Goal: Transaction & Acquisition: Purchase product/service

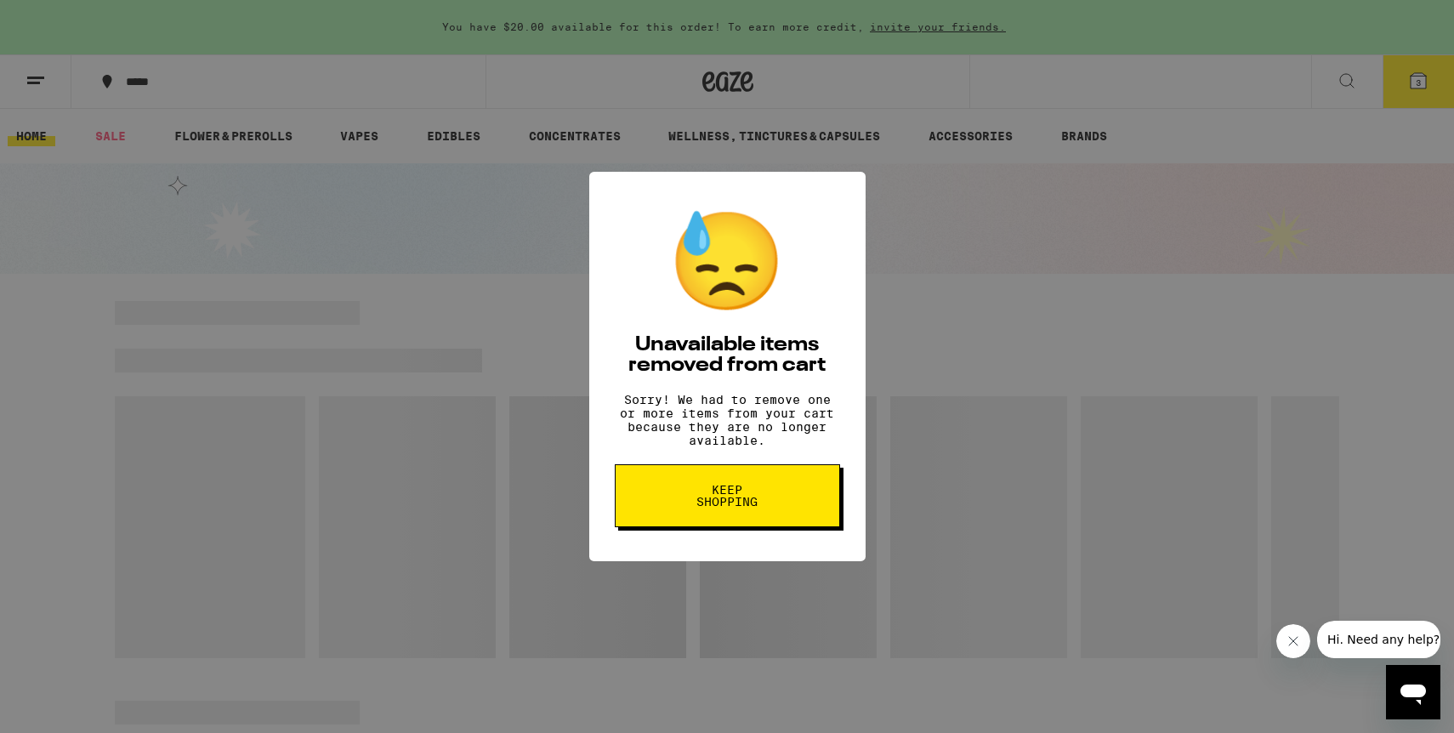
click at [754, 504] on span "Keep Shopping" at bounding box center [728, 496] width 88 height 24
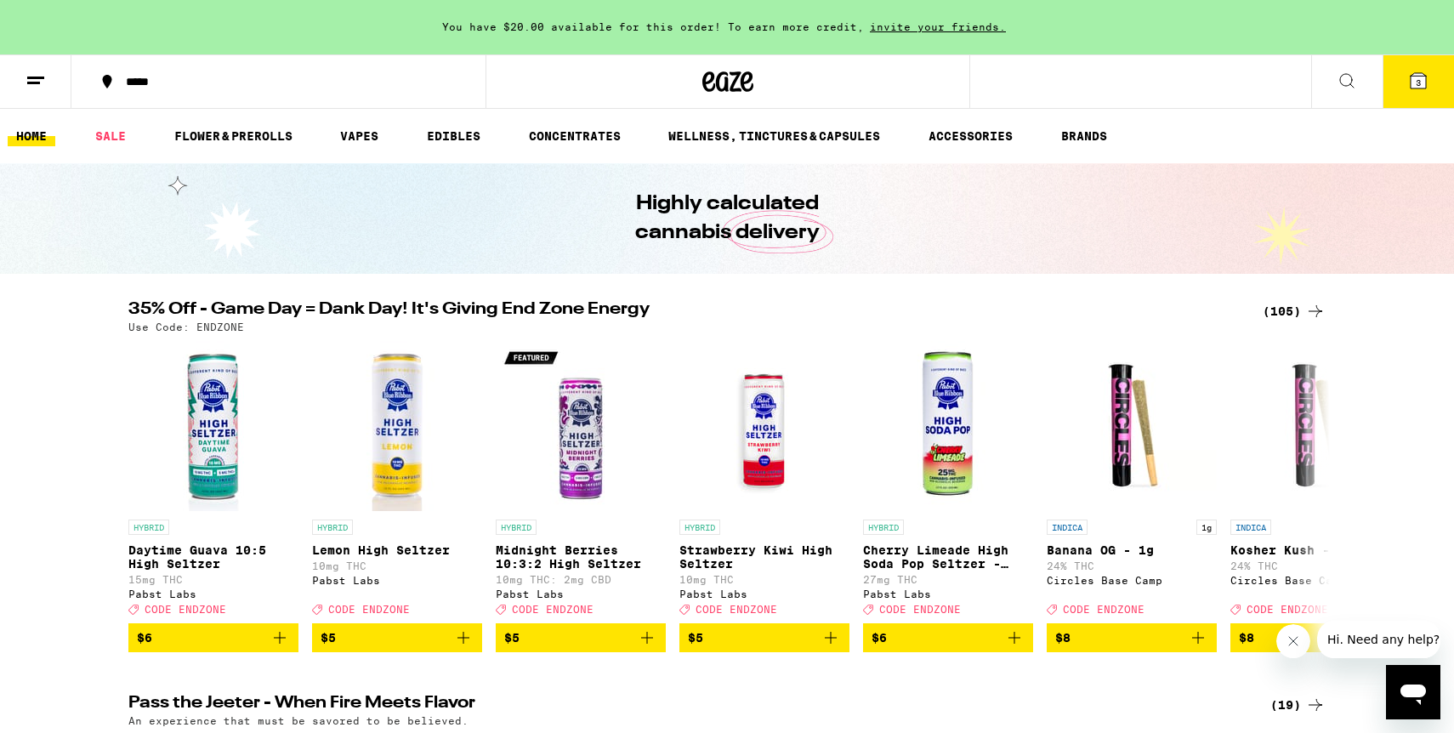
click at [1438, 93] on button "3" at bounding box center [1418, 81] width 71 height 53
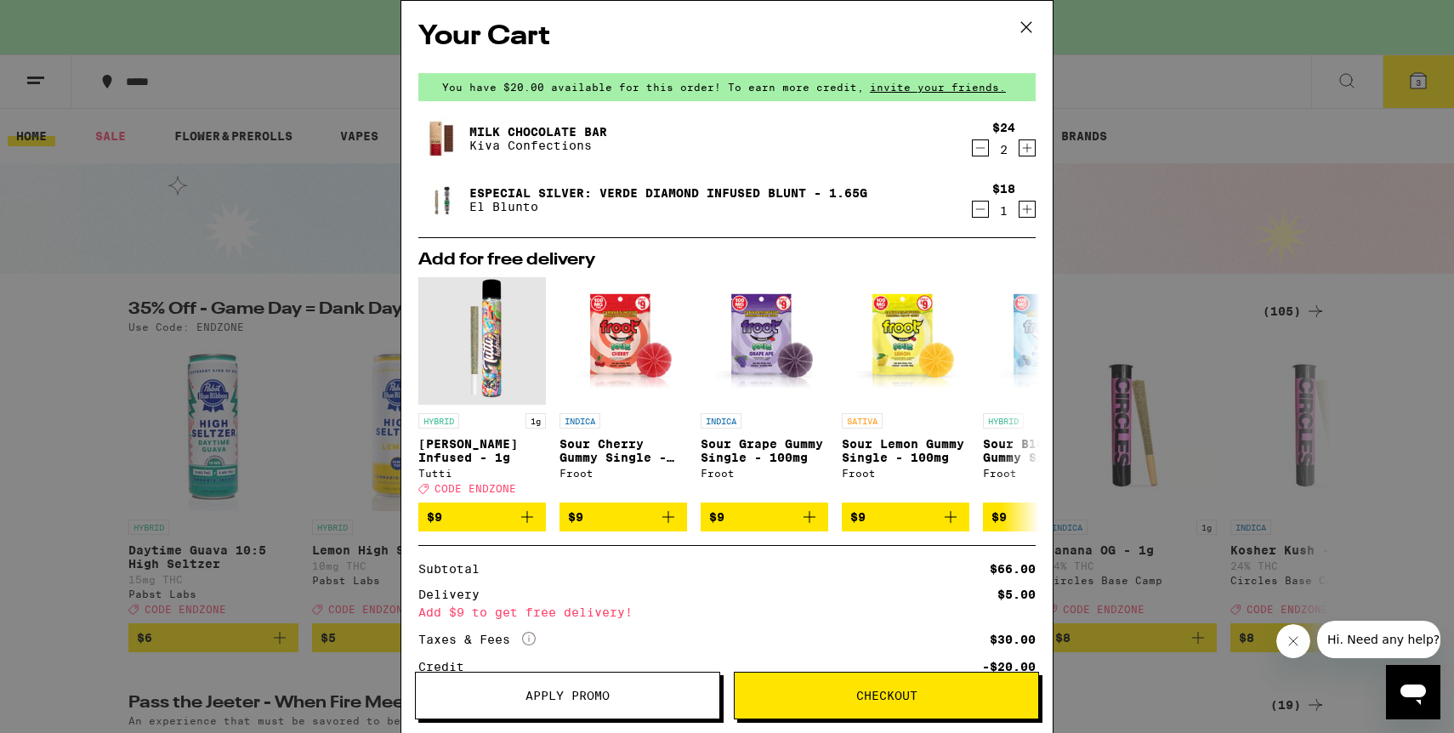
click at [981, 153] on icon "Decrement" at bounding box center [980, 148] width 15 height 20
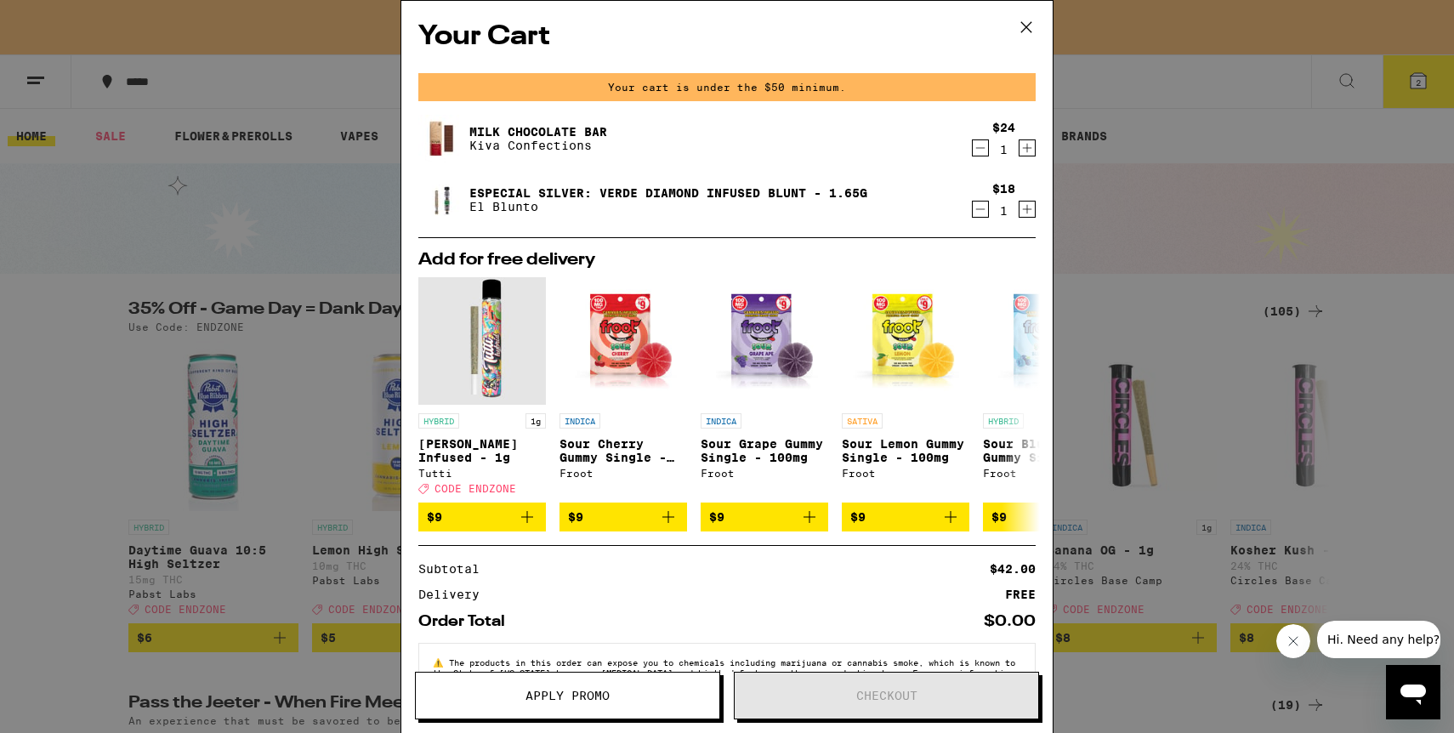
click at [981, 153] on icon "Decrement" at bounding box center [980, 148] width 15 height 20
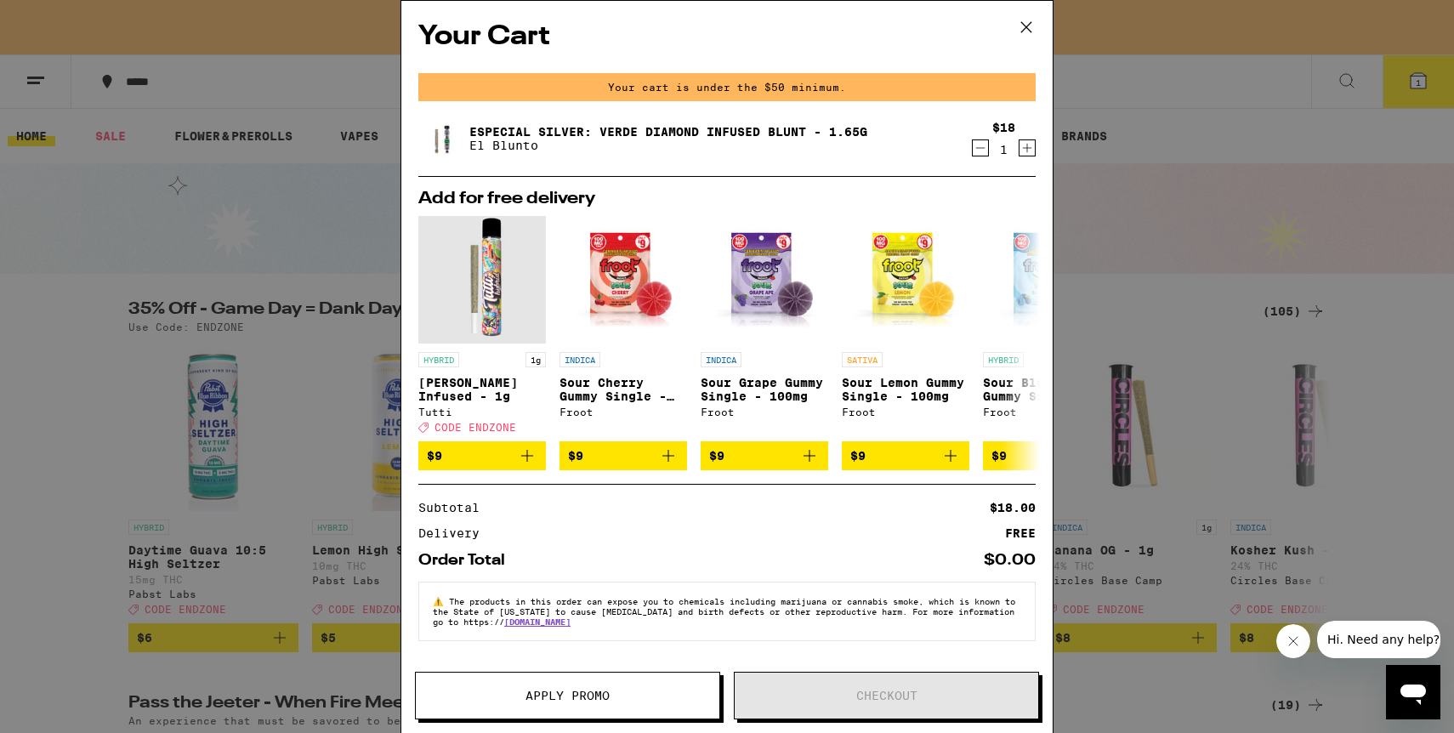
click at [981, 153] on icon "Decrement" at bounding box center [980, 148] width 15 height 20
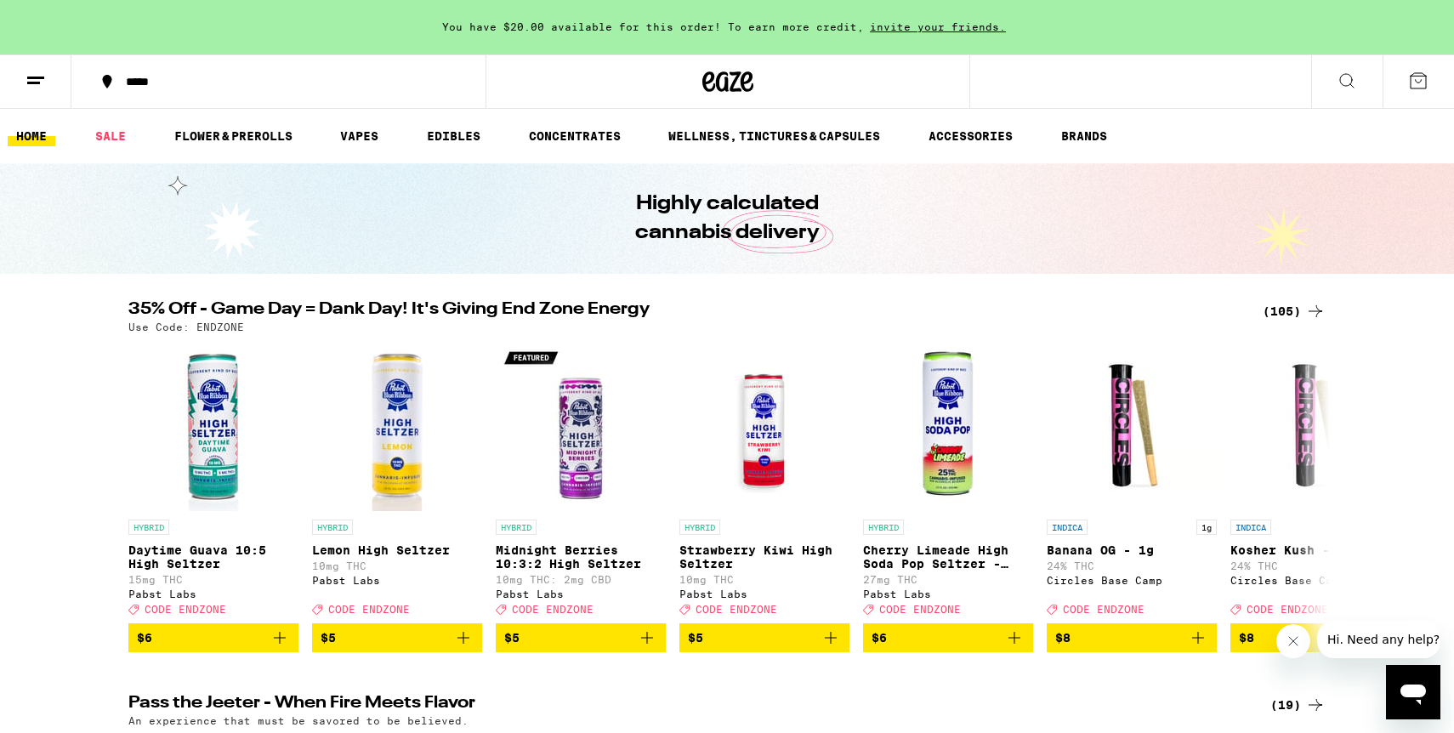
click at [1346, 91] on button at bounding box center [1347, 82] width 71 height 54
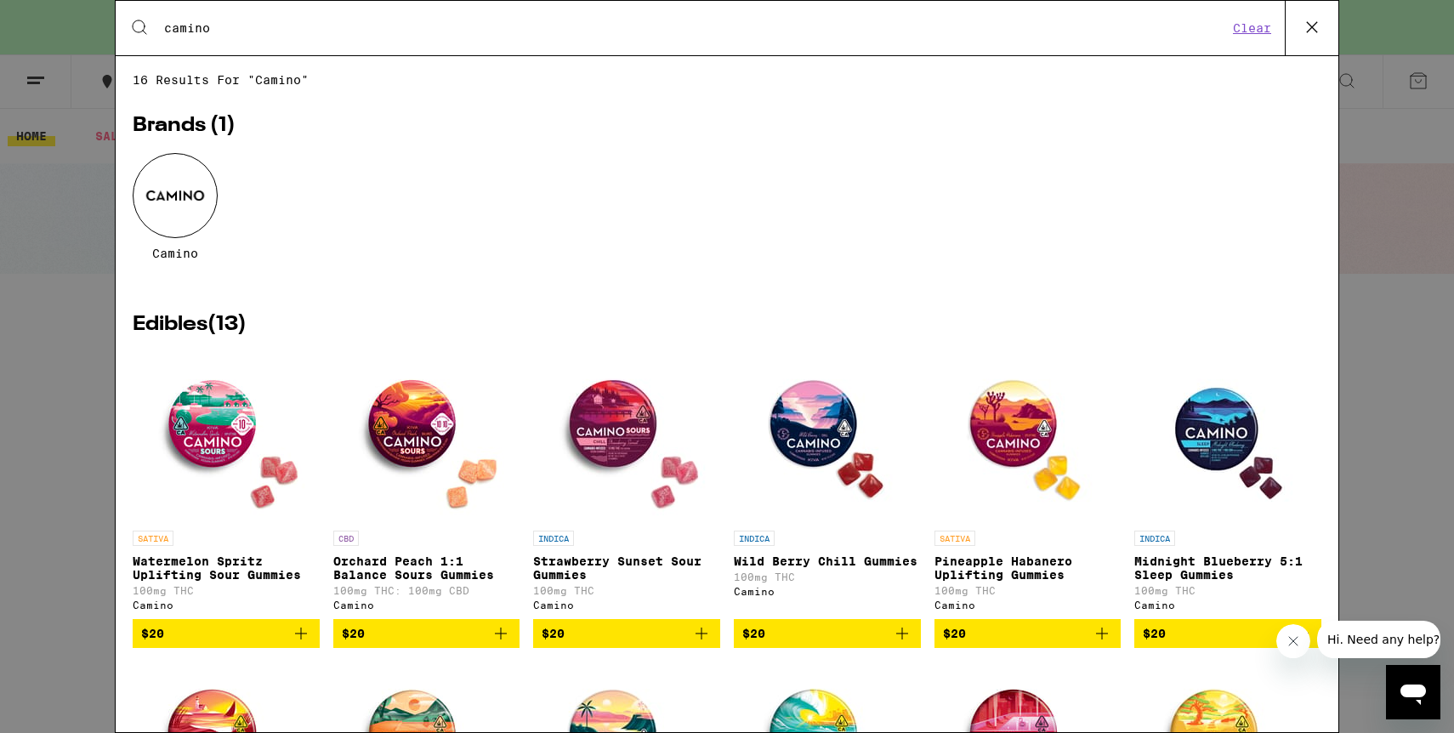
type input "camino"
click at [830, 445] on img "Open page for Wild Berry Chill Gummies from Camino" at bounding box center [828, 437] width 170 height 170
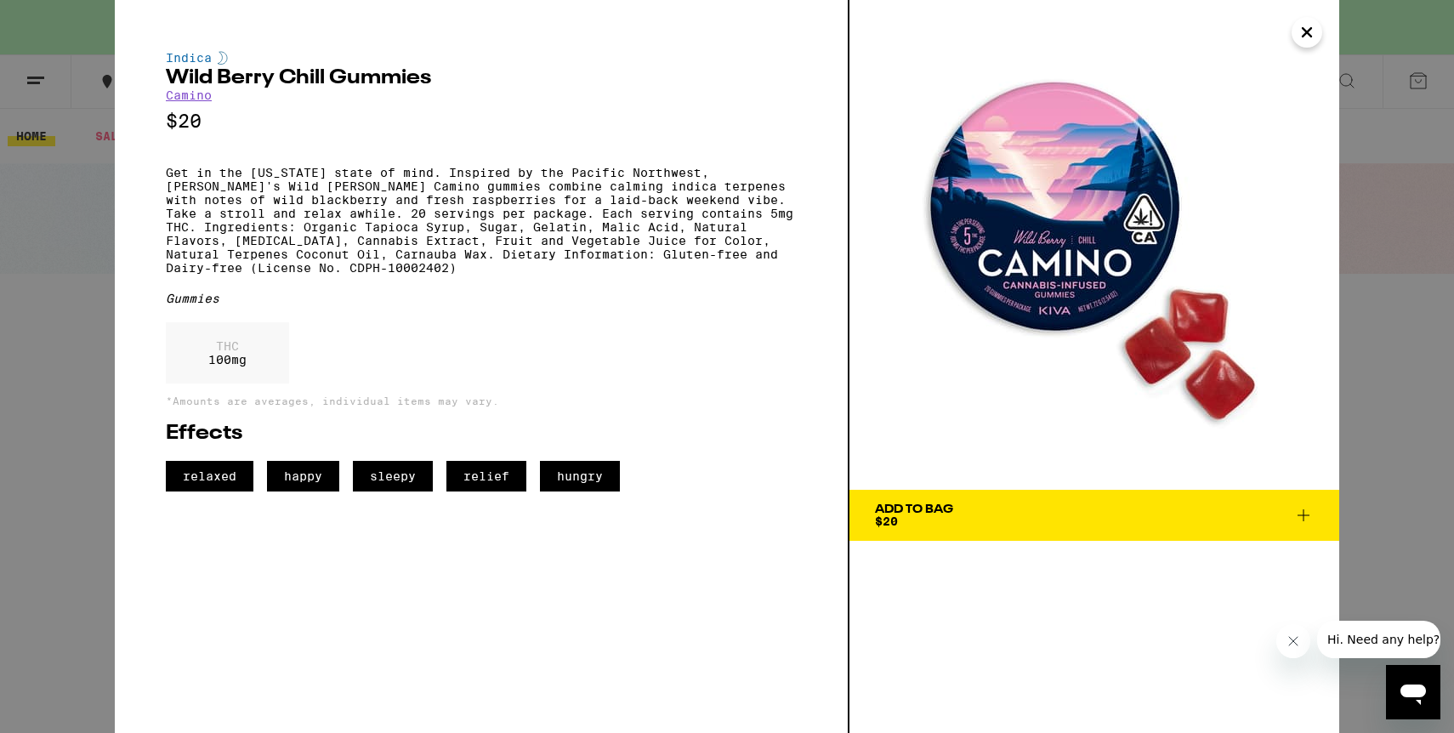
click at [1304, 41] on icon "Close" at bounding box center [1307, 33] width 20 height 26
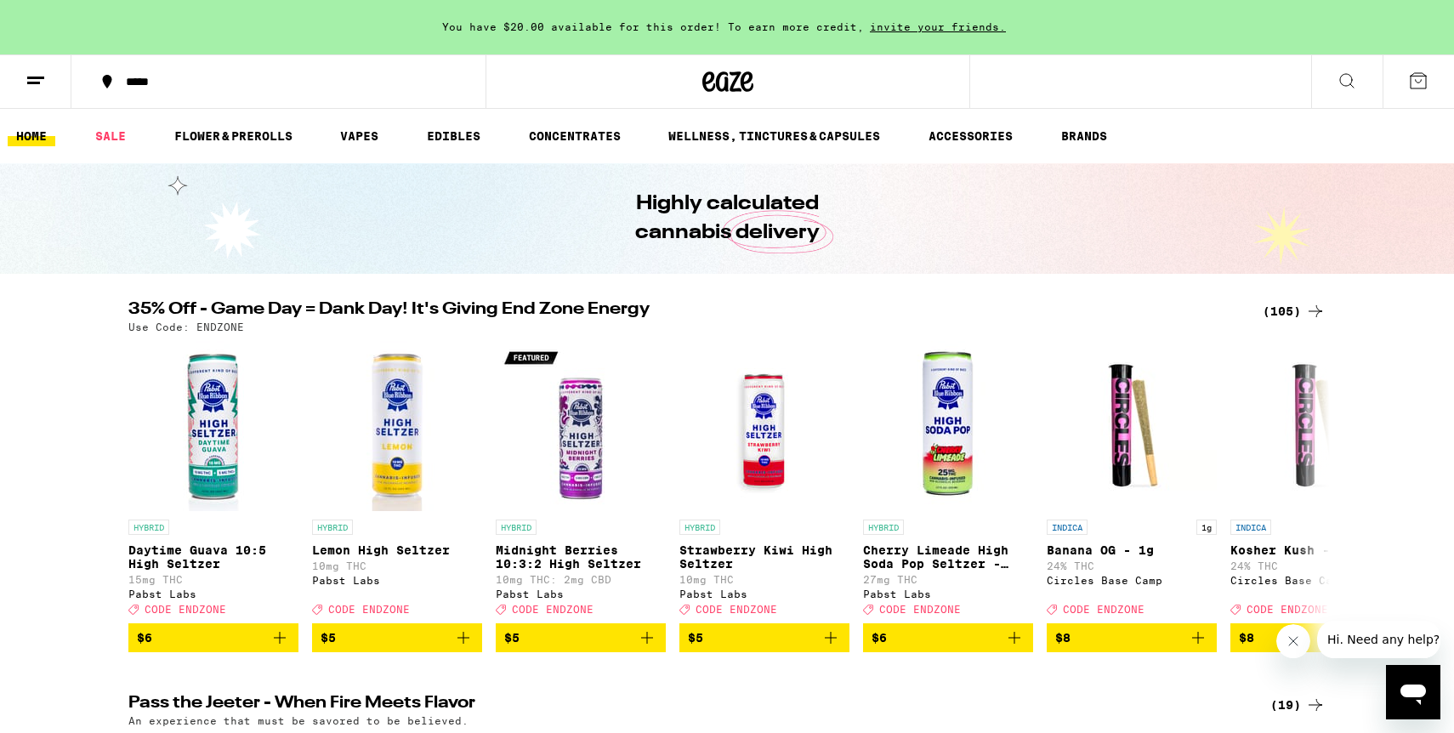
click at [1349, 87] on icon at bounding box center [1347, 81] width 20 height 20
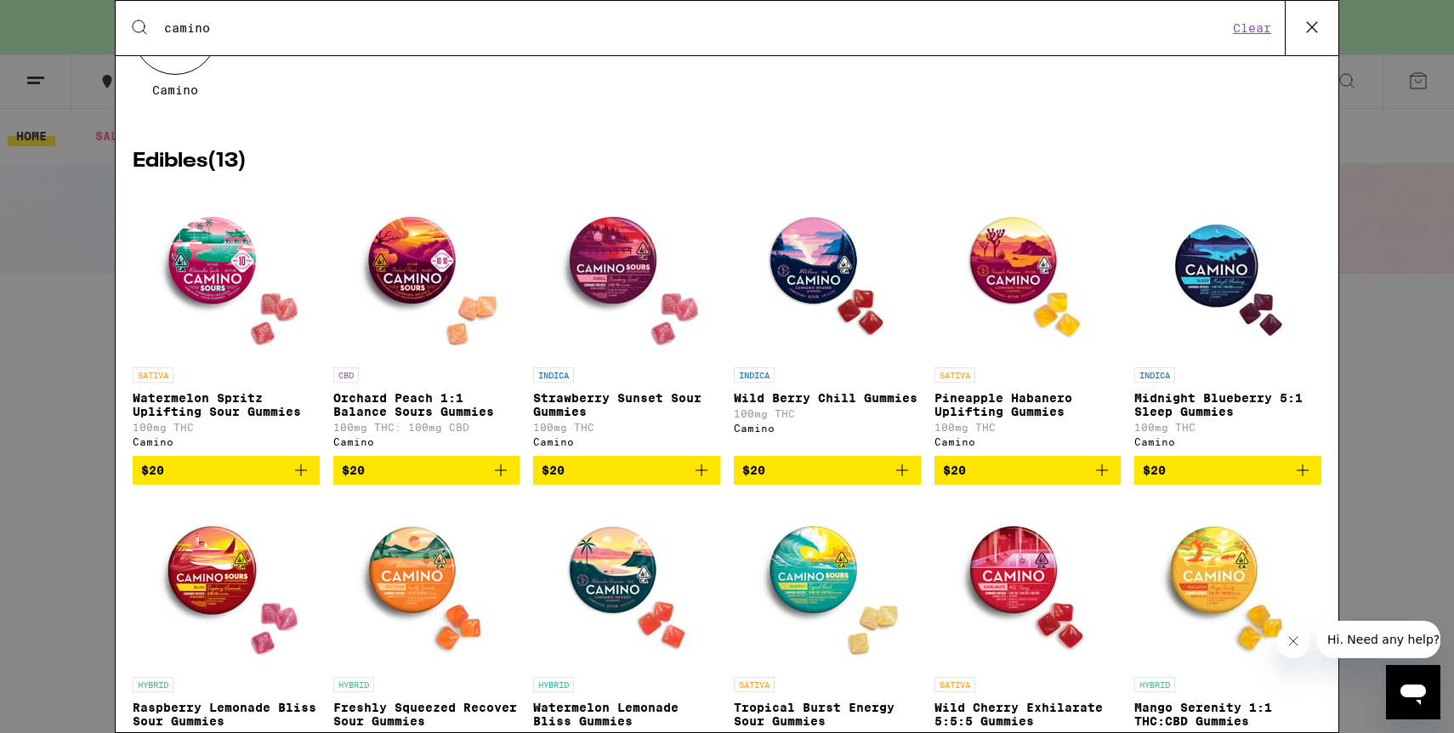
scroll to position [167, 0]
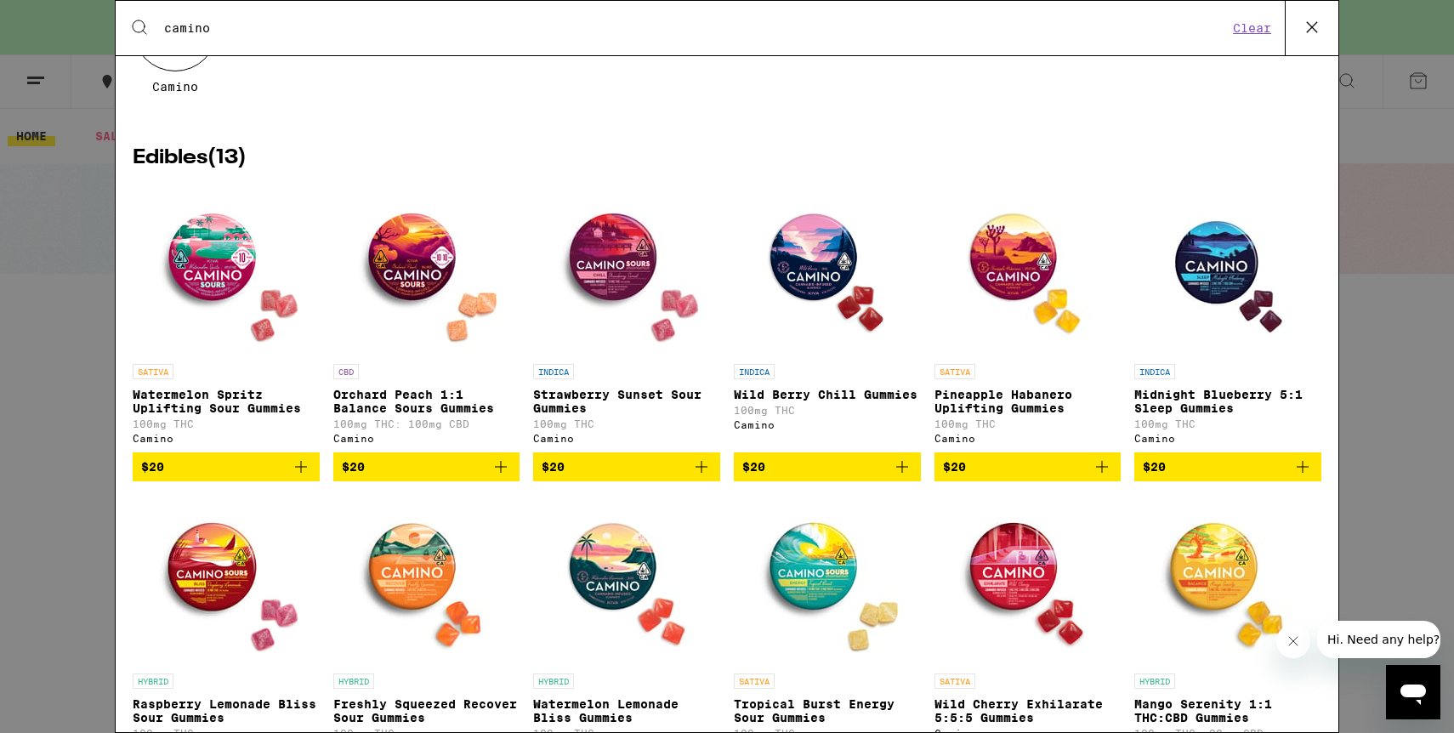
click at [1017, 287] on img "Open page for Pineapple Habanero Uplifting Gummies from Camino" at bounding box center [1027, 270] width 170 height 170
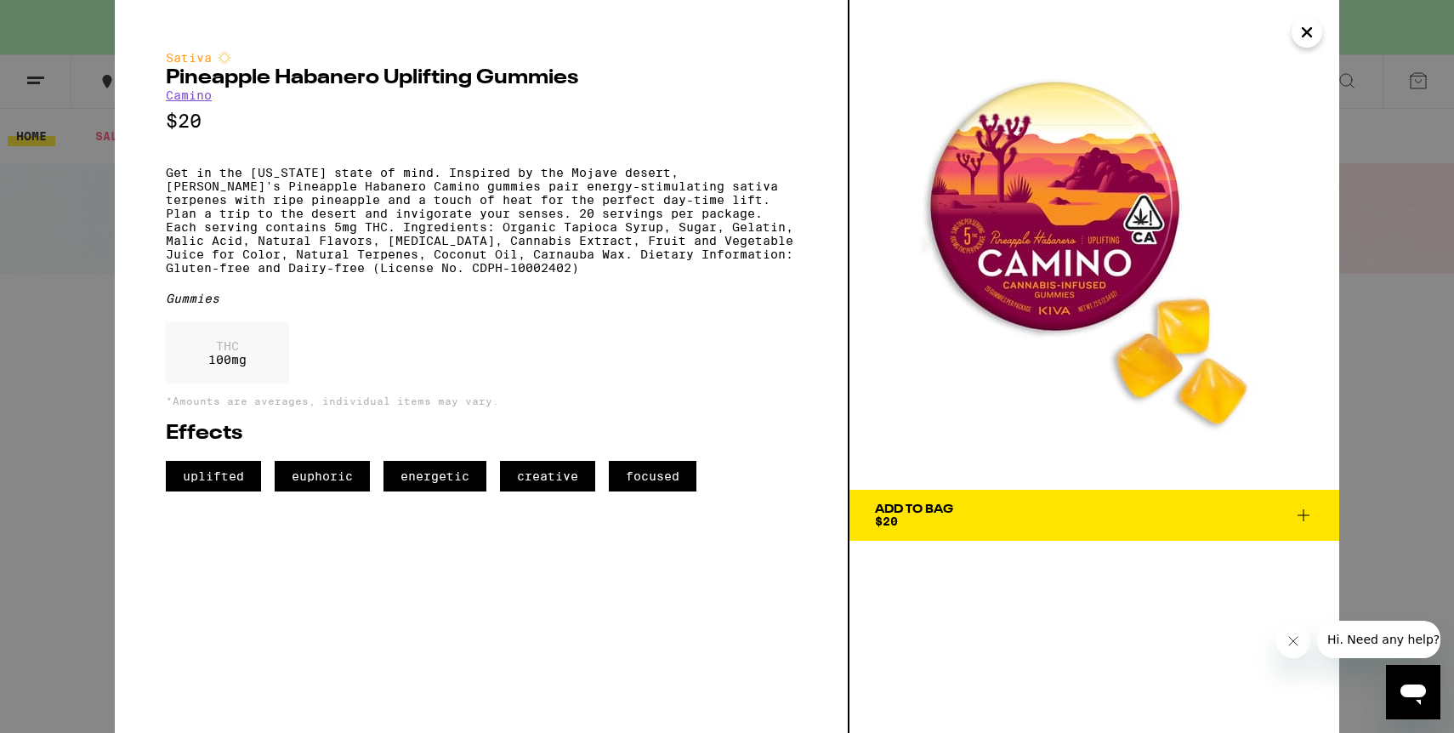
click at [1298, 652] on button "Close message from company" at bounding box center [1294, 641] width 34 height 34
click at [1309, 30] on icon "Close" at bounding box center [1307, 32] width 9 height 9
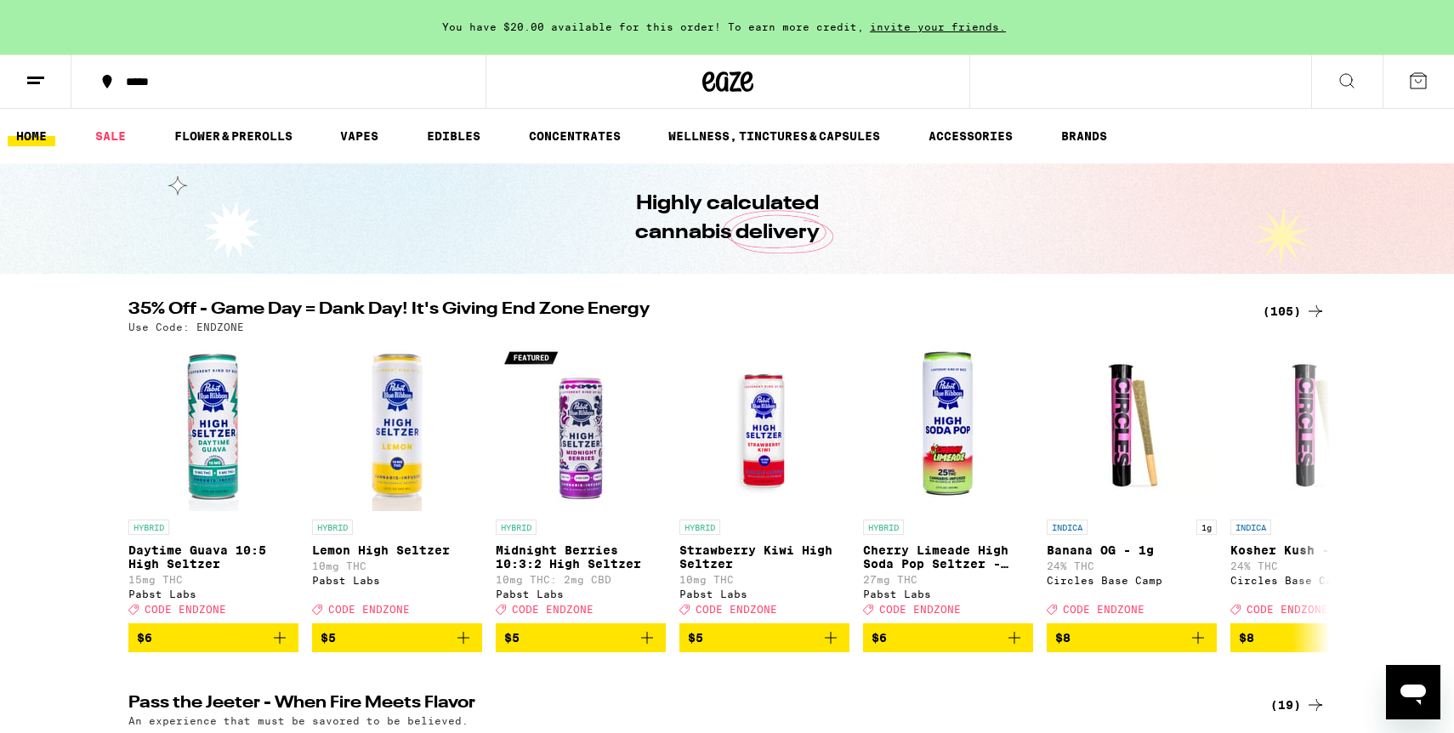
click at [1351, 98] on button at bounding box center [1347, 82] width 71 height 54
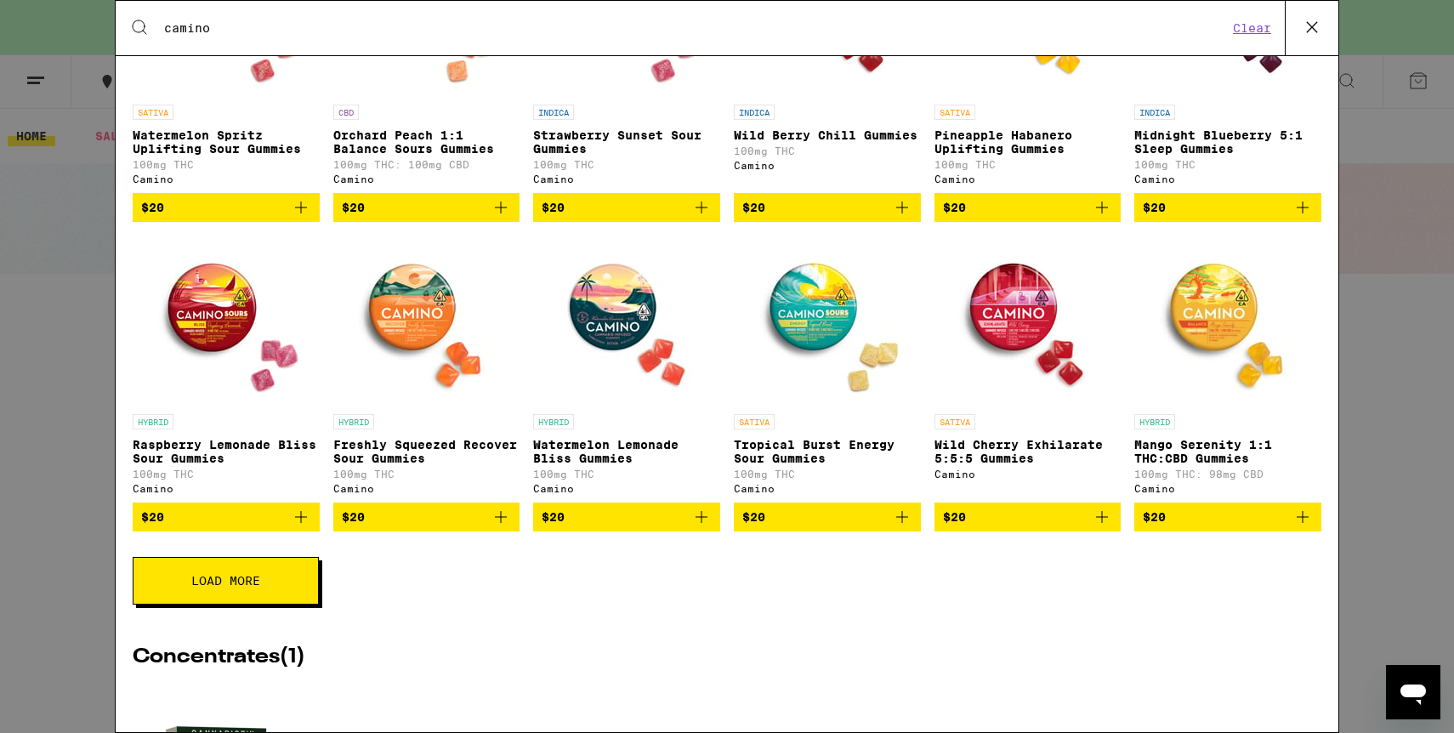
scroll to position [430, 0]
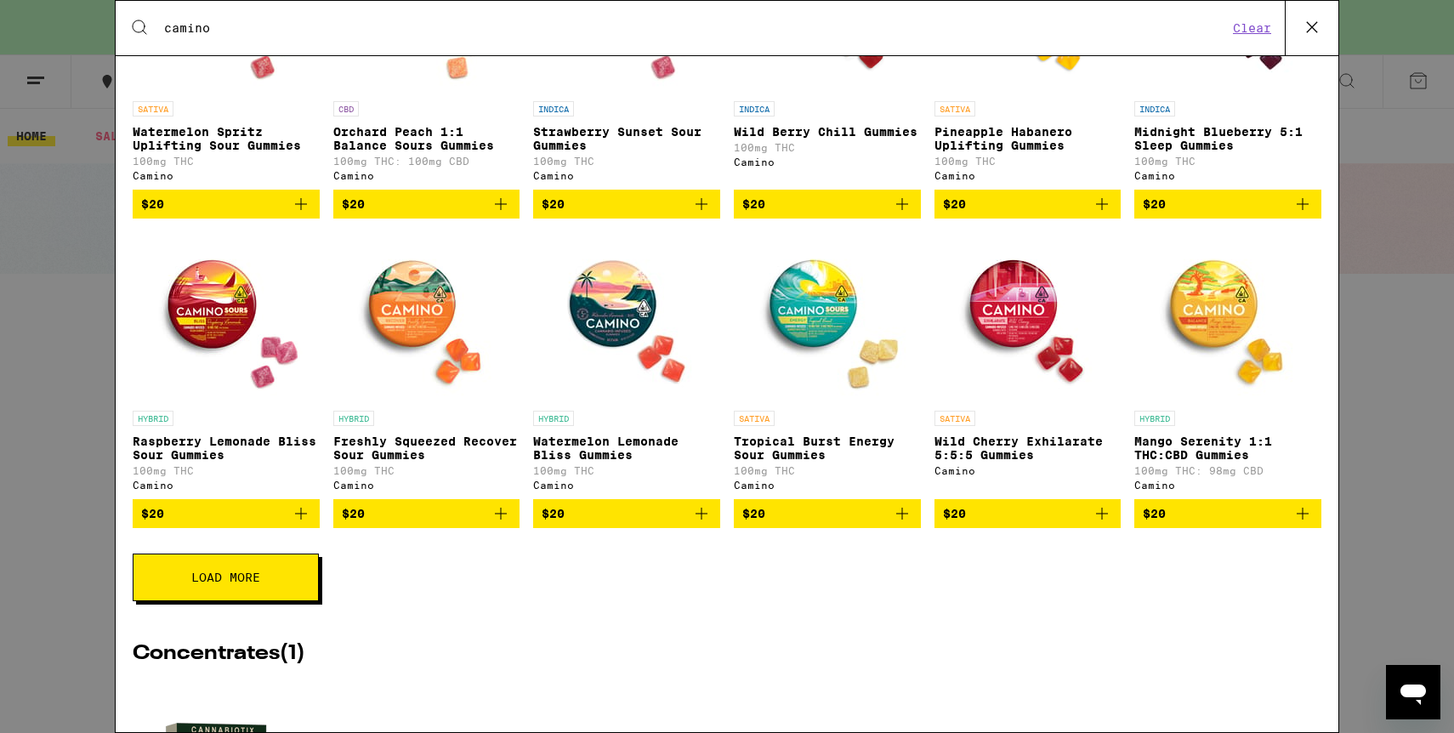
click at [1049, 310] on img "Open page for Wild Cherry Exhilarate 5:5:5 Gummies from Camino" at bounding box center [1027, 317] width 170 height 170
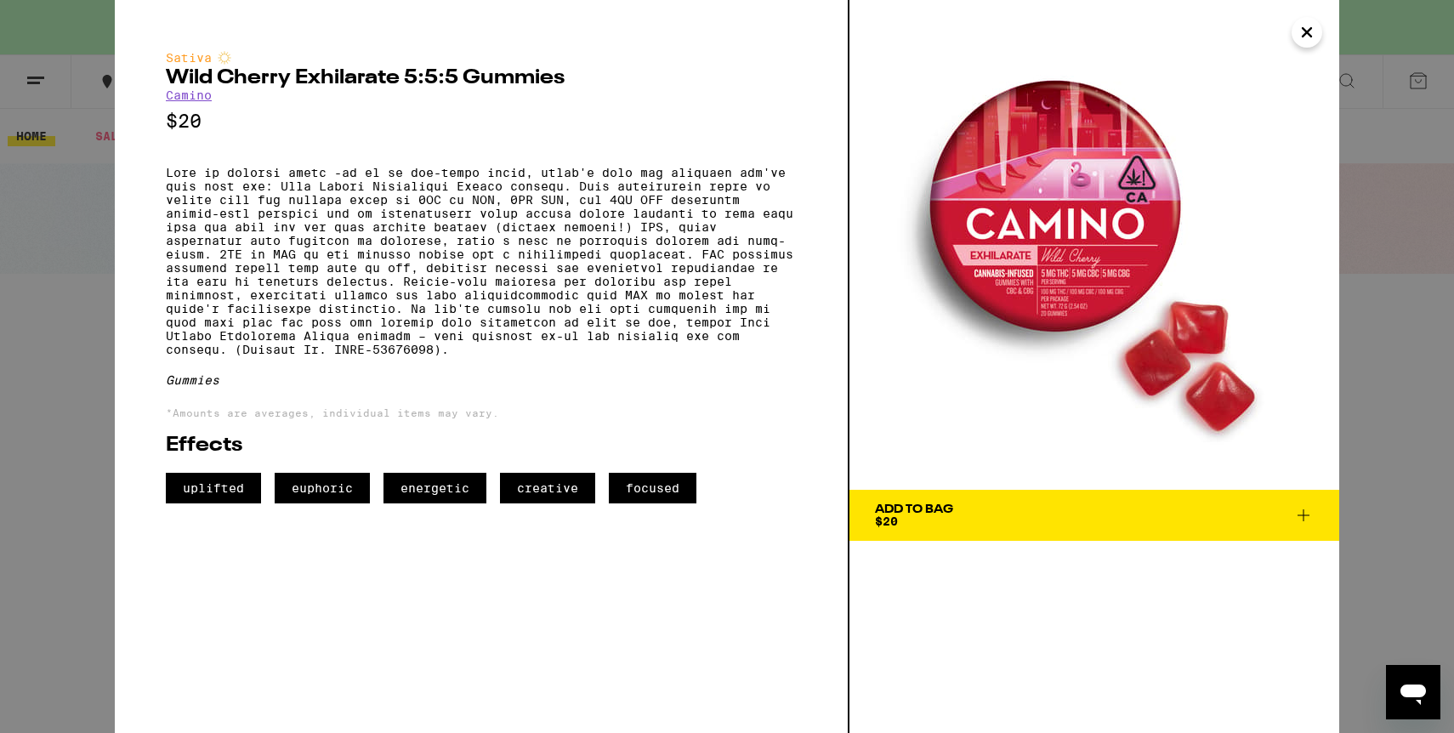
click at [1227, 523] on span "Add To Bag $20" at bounding box center [1094, 516] width 439 height 24
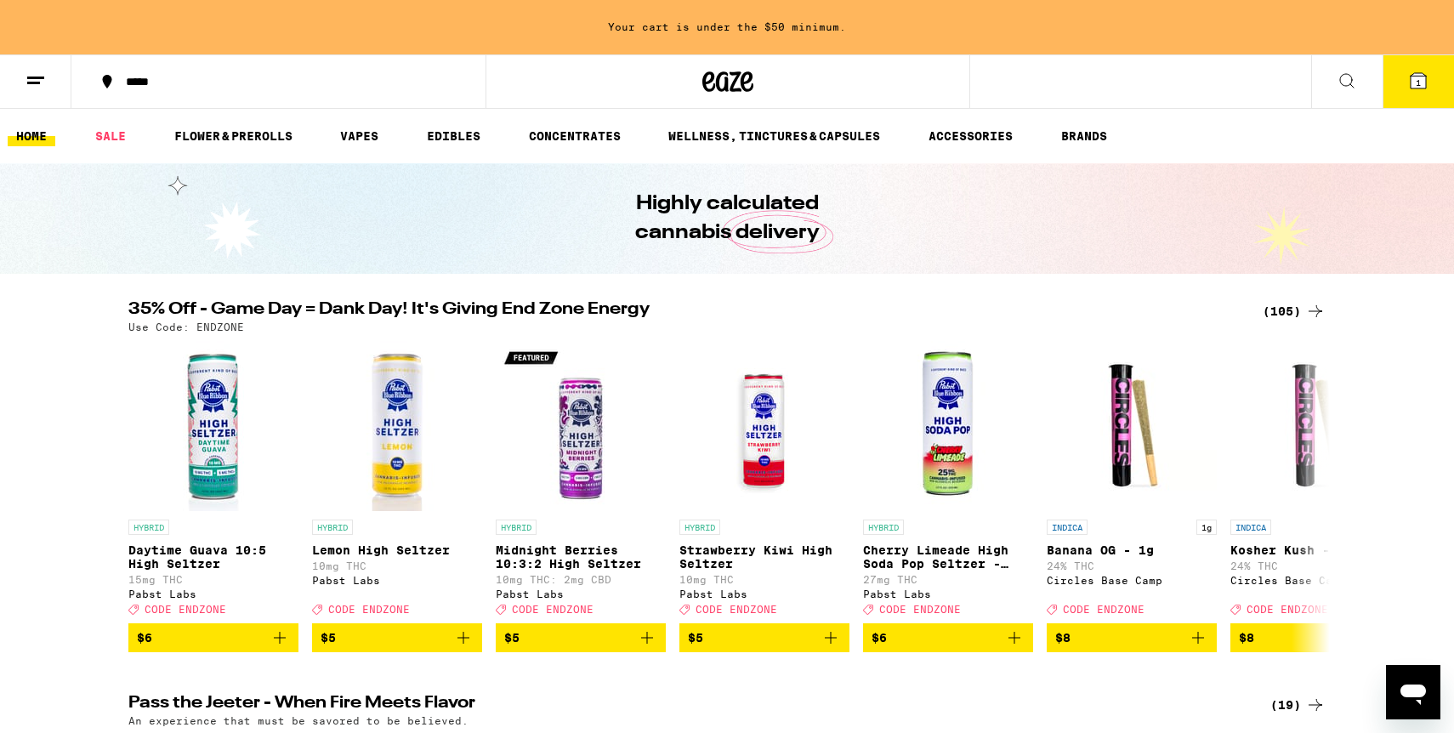
click at [1346, 90] on button at bounding box center [1347, 82] width 71 height 54
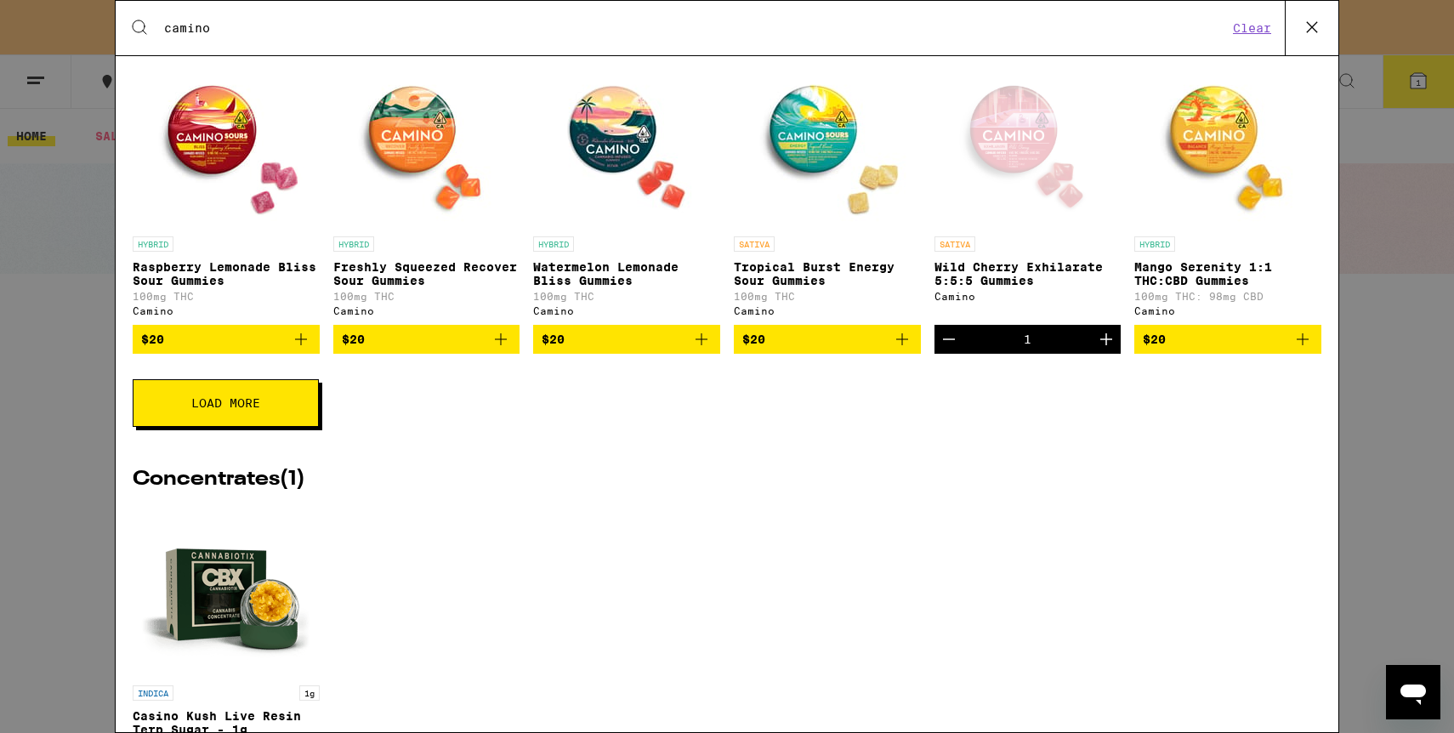
scroll to position [615, 0]
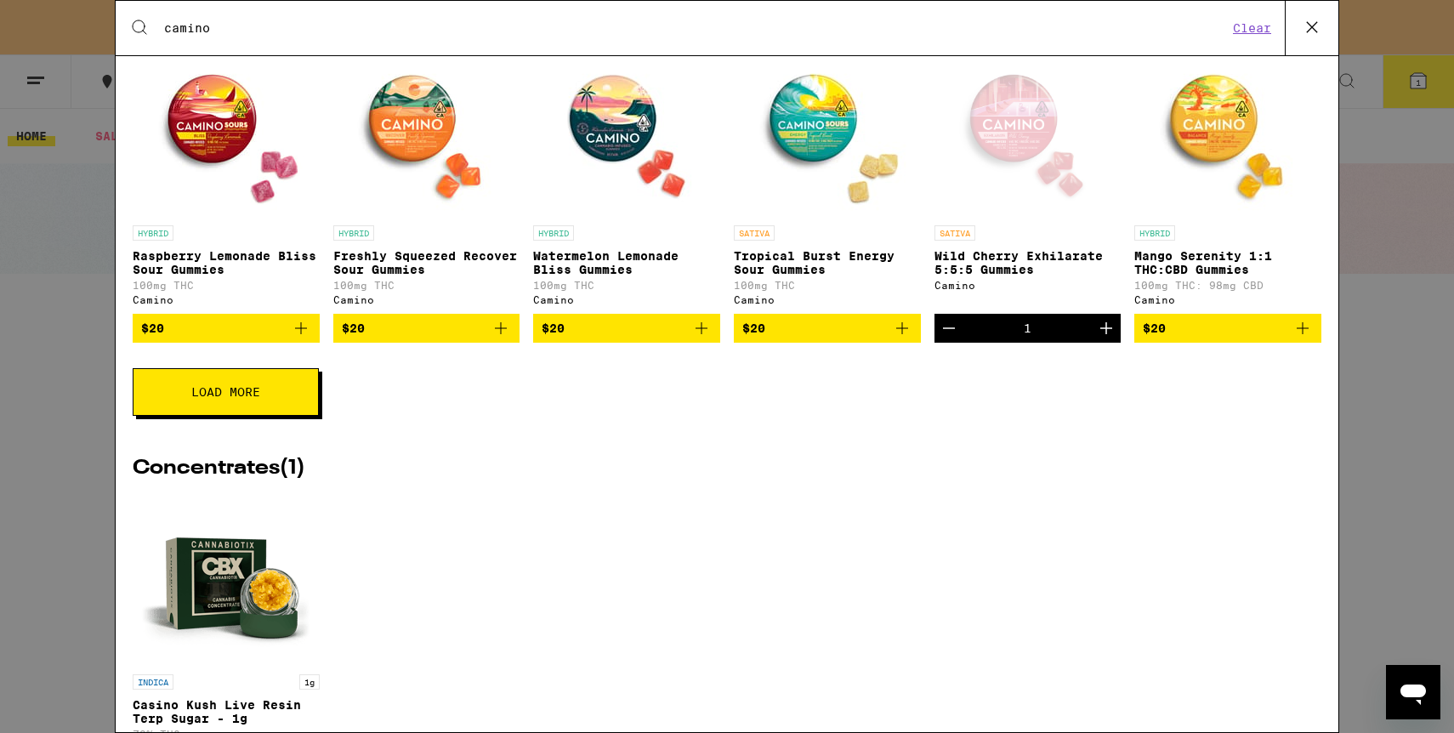
click at [242, 398] on span "Load More" at bounding box center [225, 392] width 69 height 12
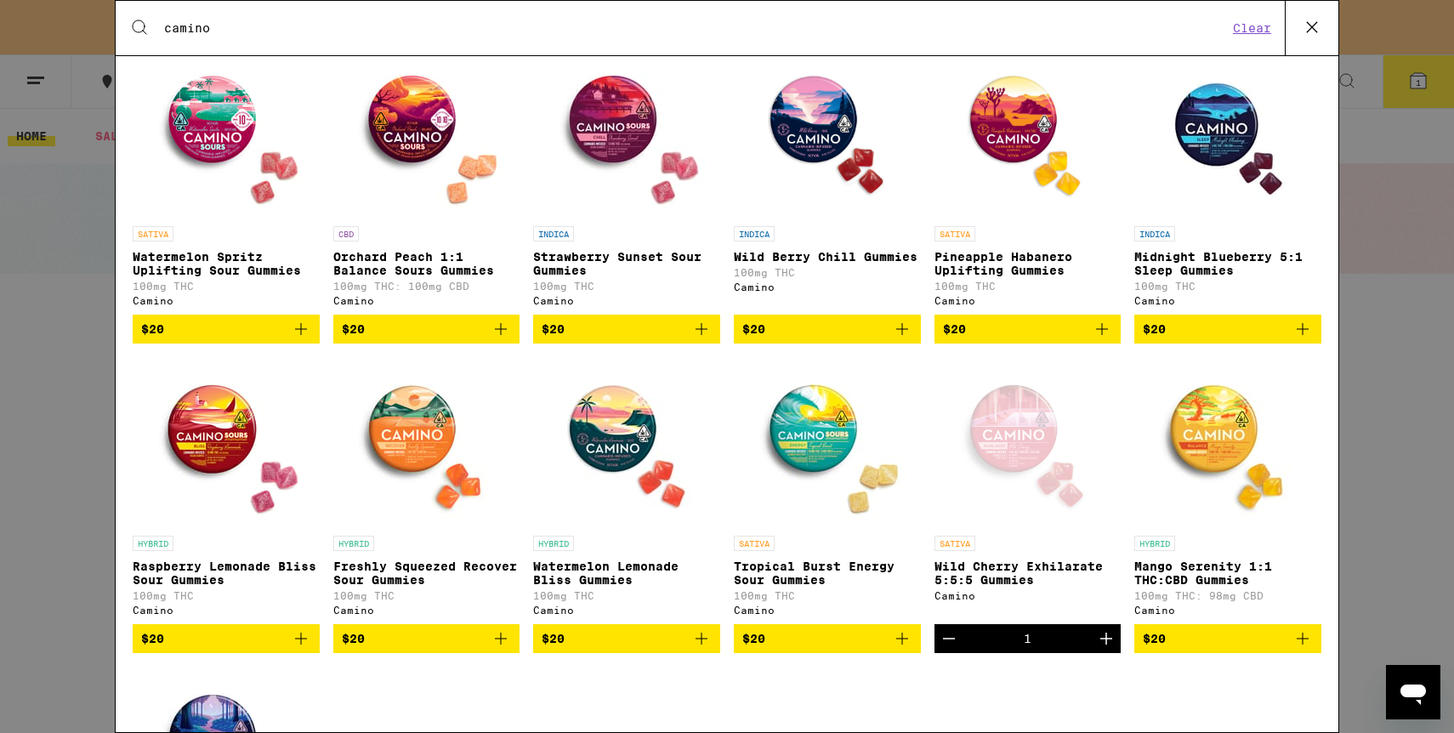
scroll to position [302, 0]
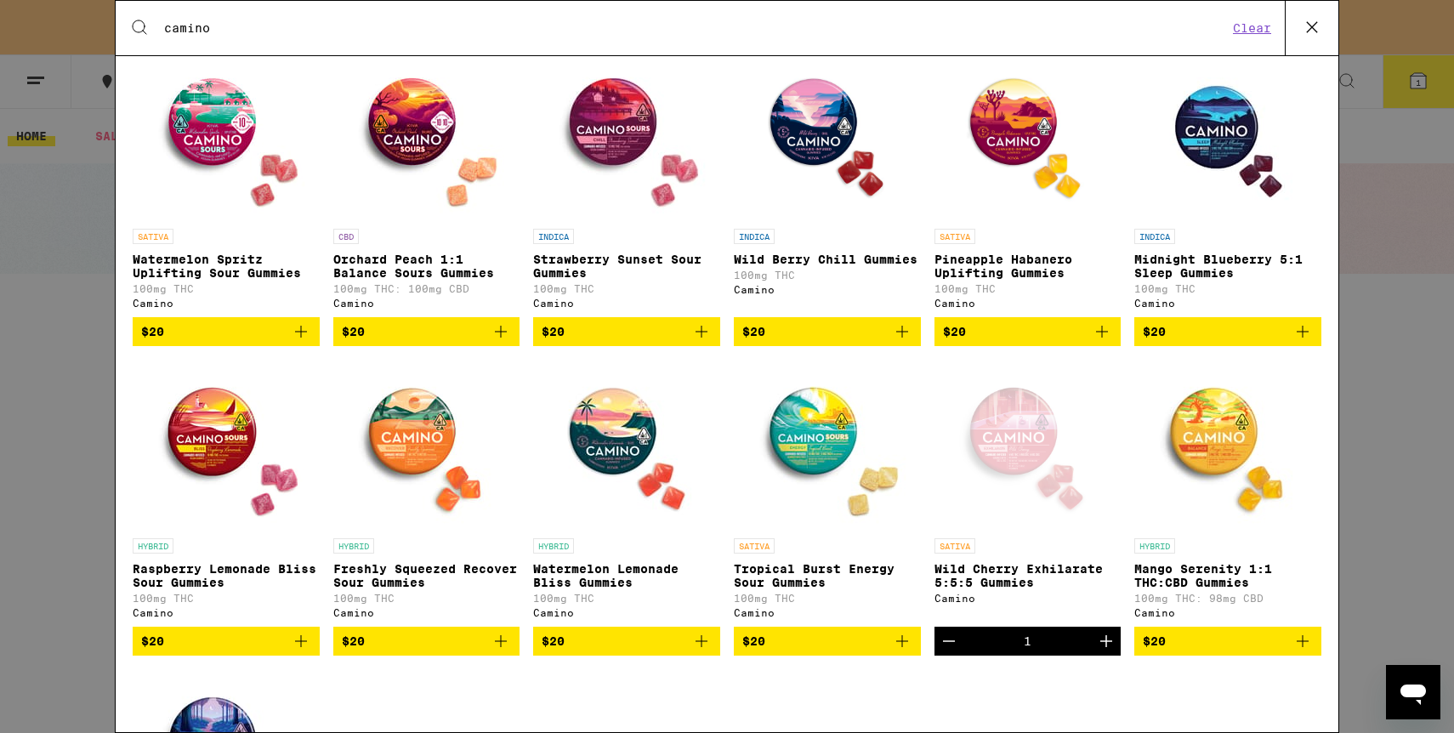
click at [255, 32] on input "camino" at bounding box center [695, 27] width 1065 height 15
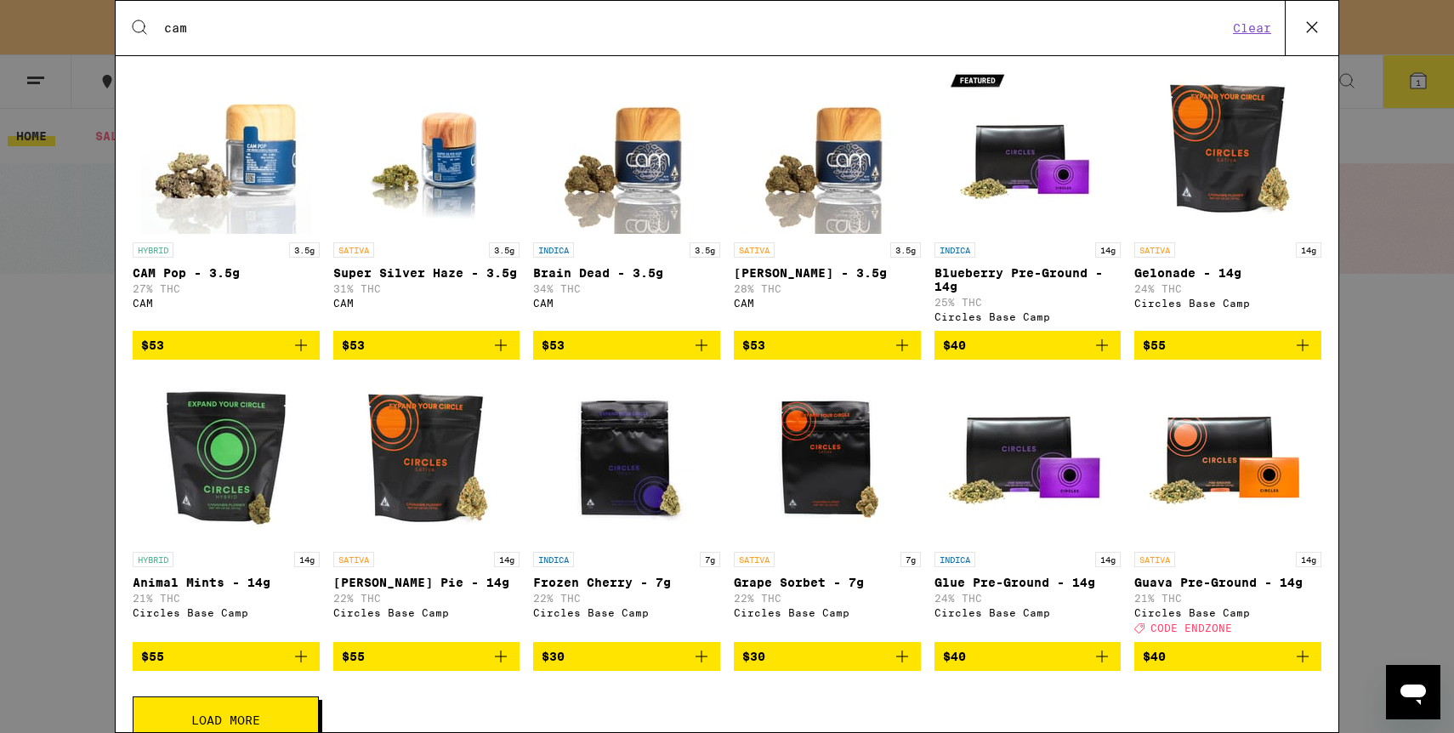
scroll to position [1095, 0]
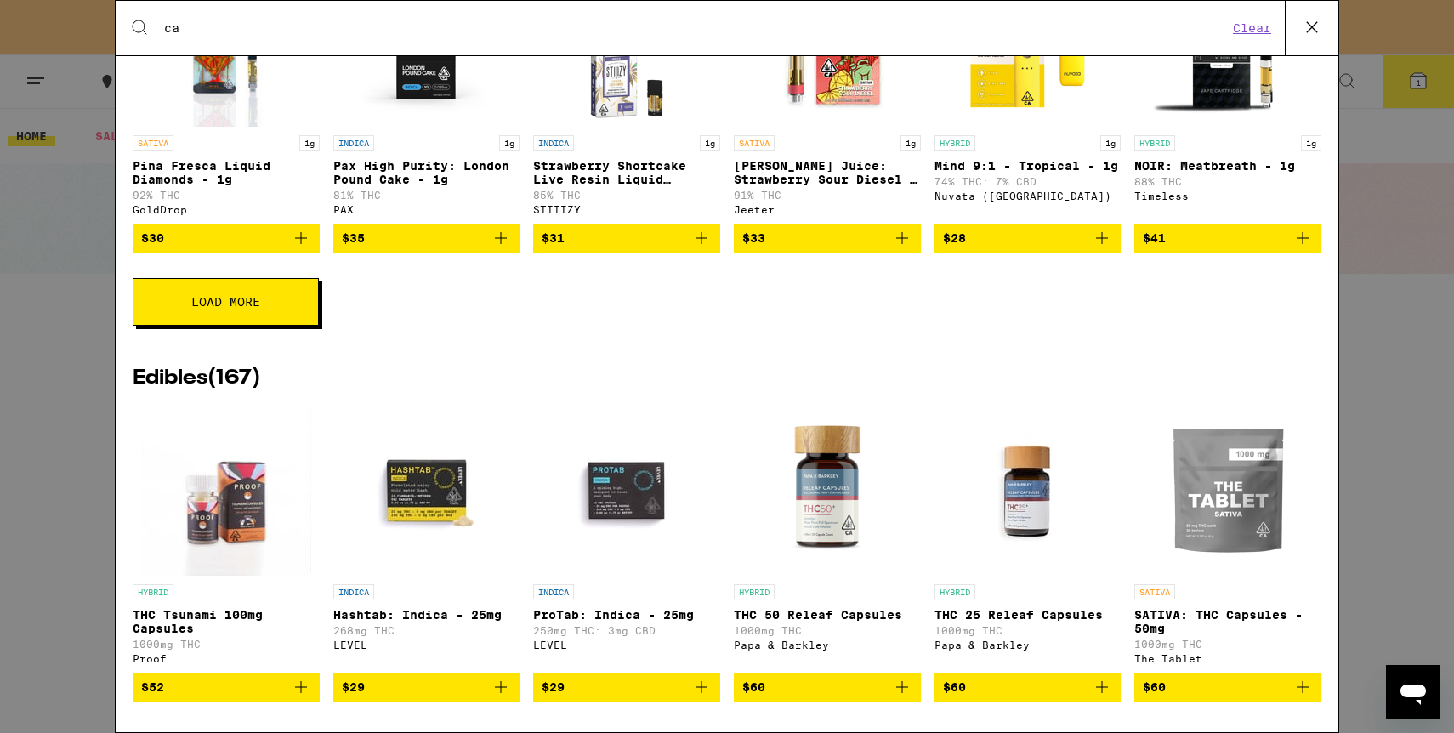
type input "c"
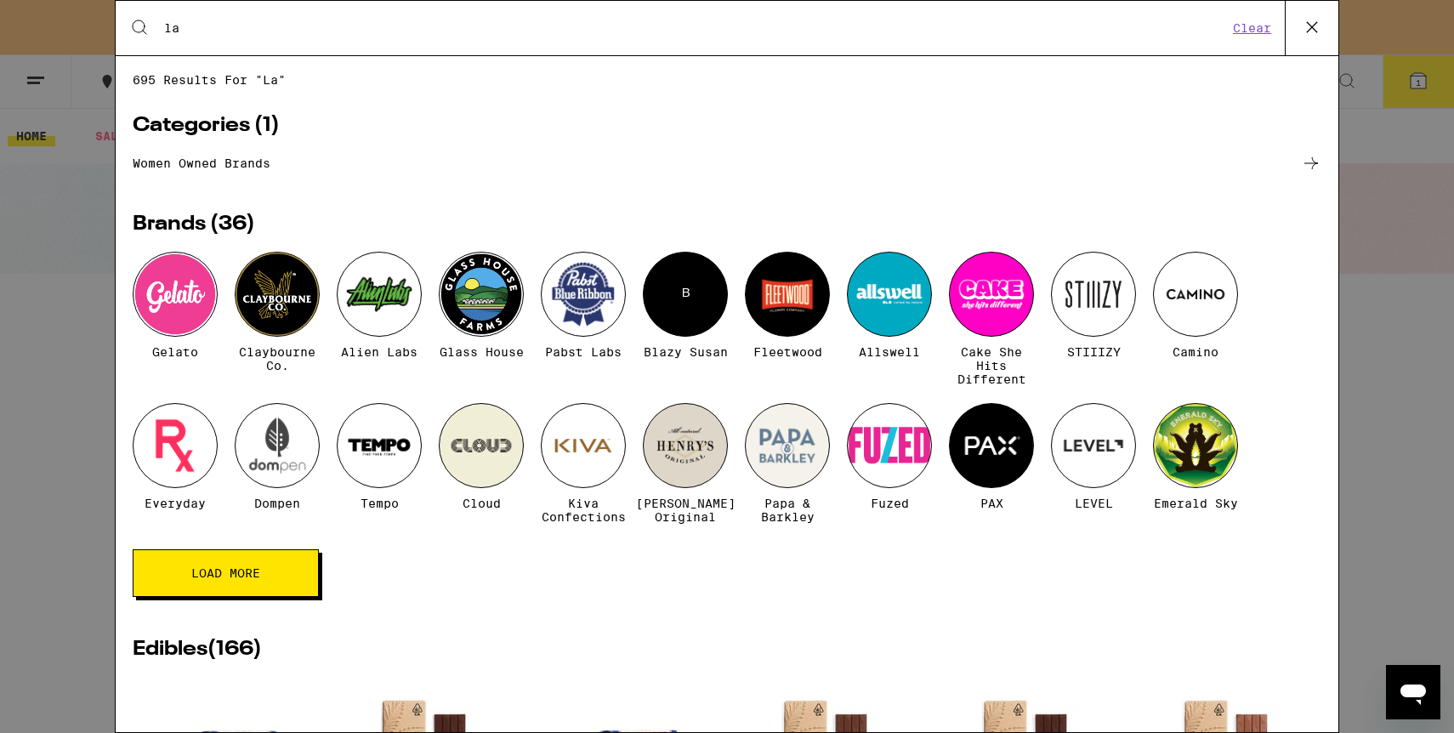
type input "l"
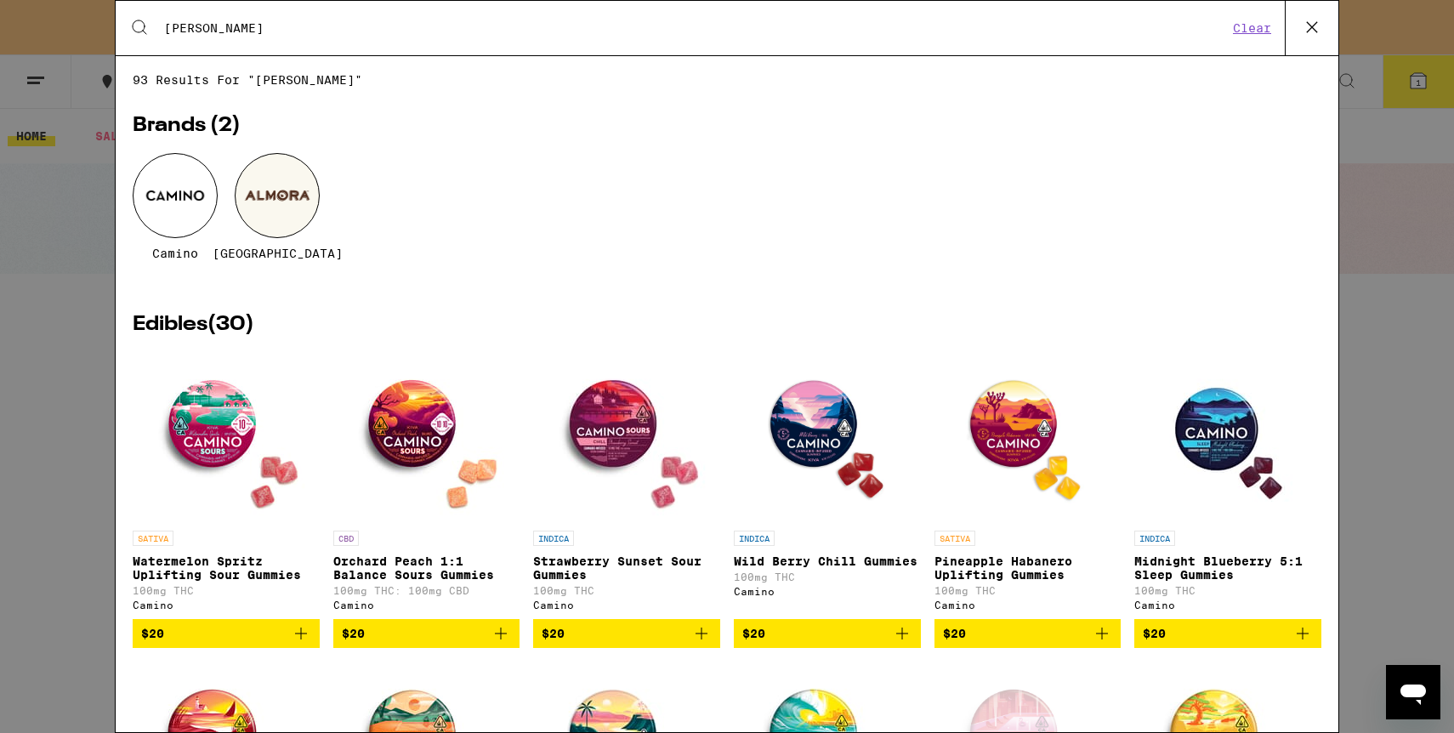
type input "camino"
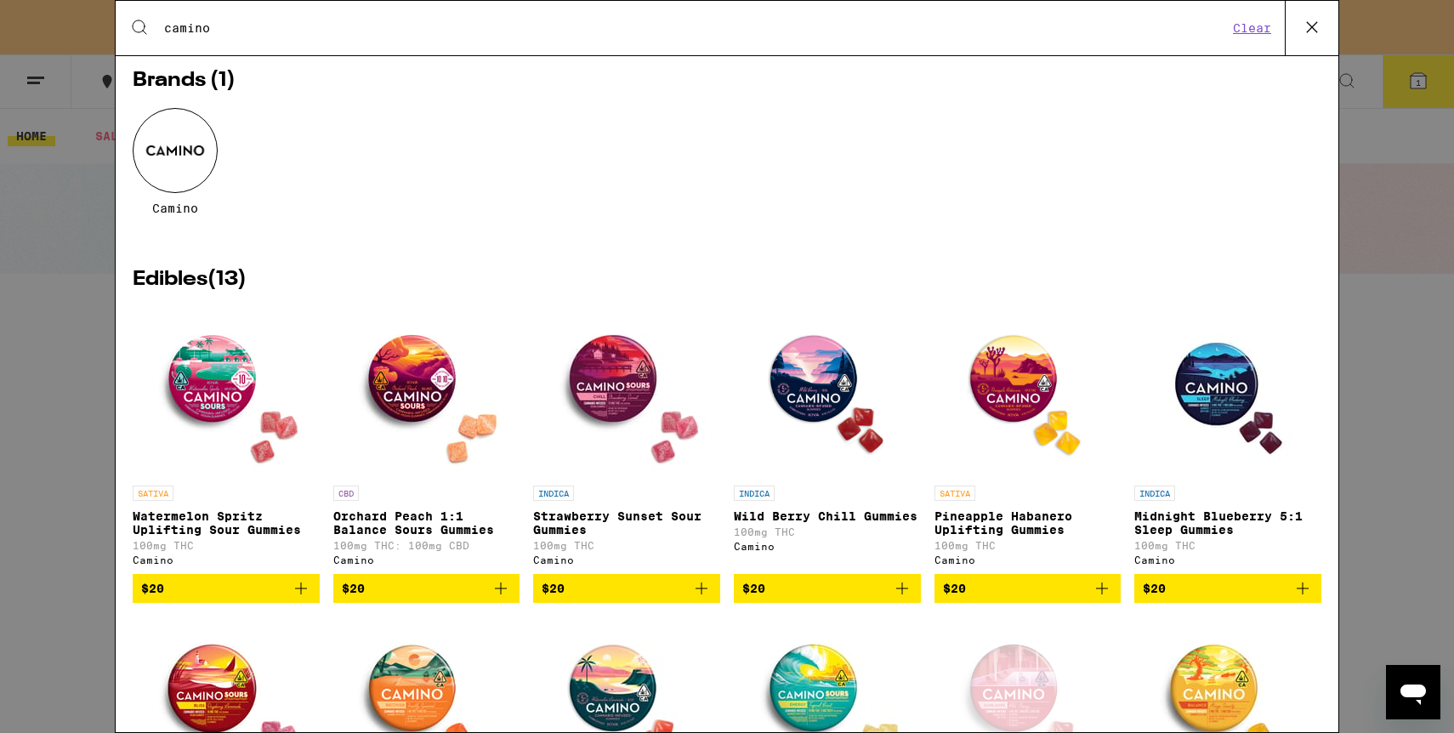
scroll to position [48, 0]
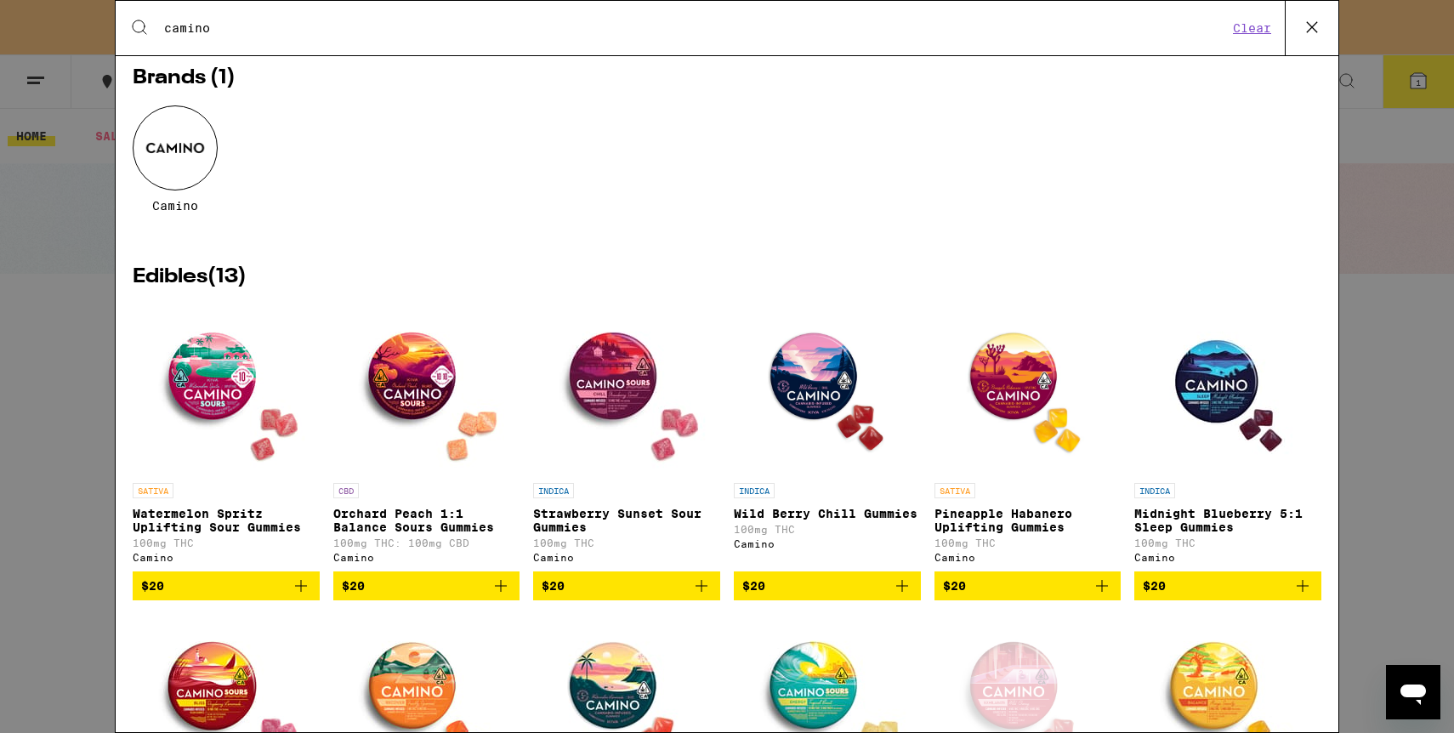
click at [823, 388] on img "Open page for Wild Berry Chill Gummies from Camino" at bounding box center [828, 389] width 170 height 170
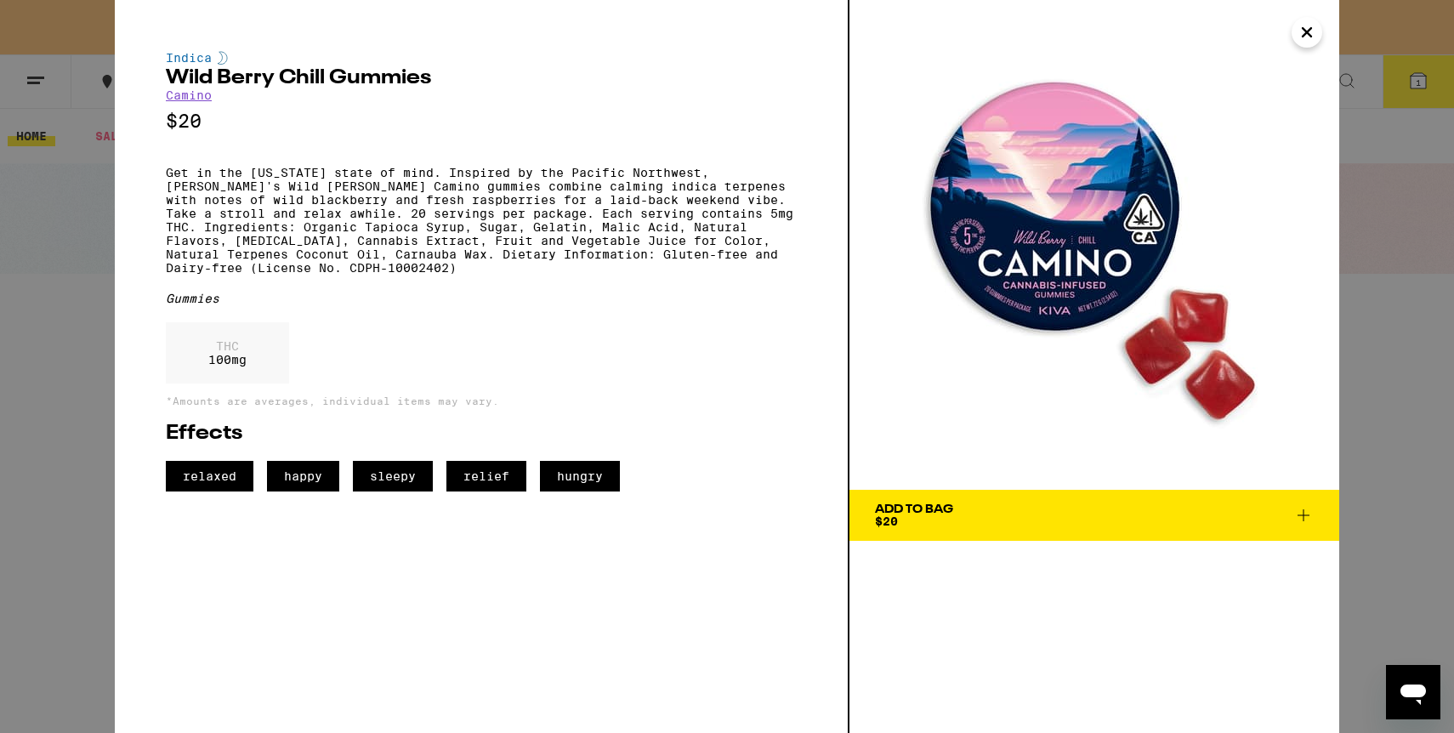
click at [992, 521] on span "Add To Bag $20" at bounding box center [1094, 516] width 439 height 24
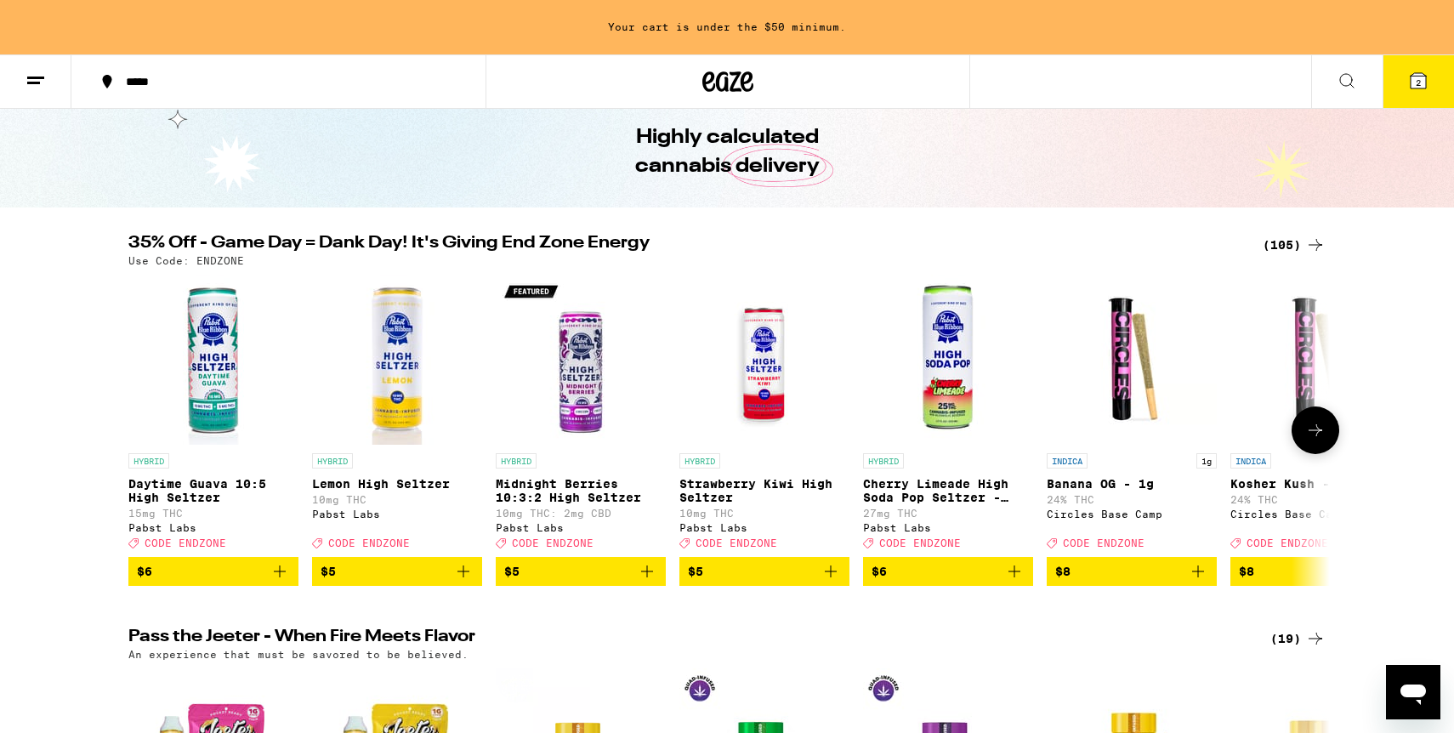
scroll to position [57, 0]
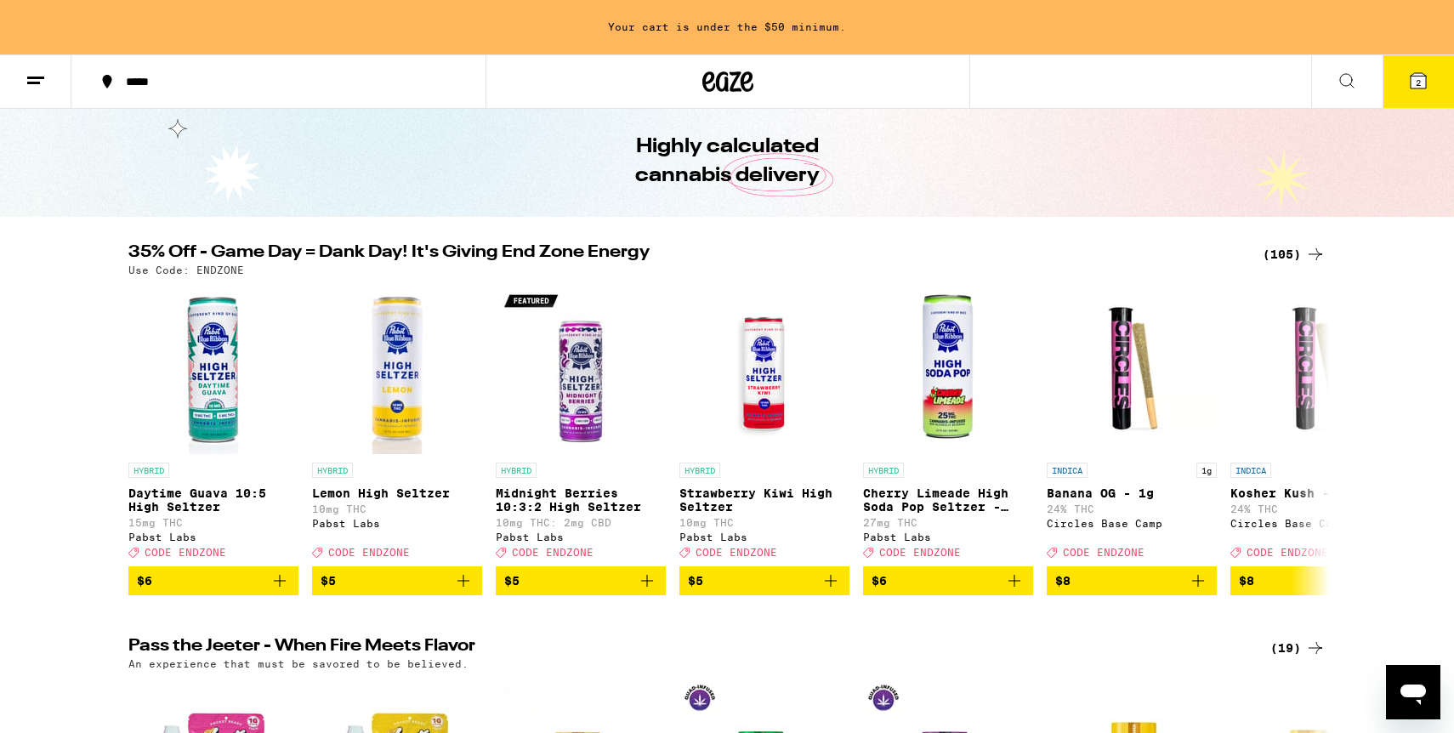
click at [1348, 97] on button at bounding box center [1347, 82] width 71 height 54
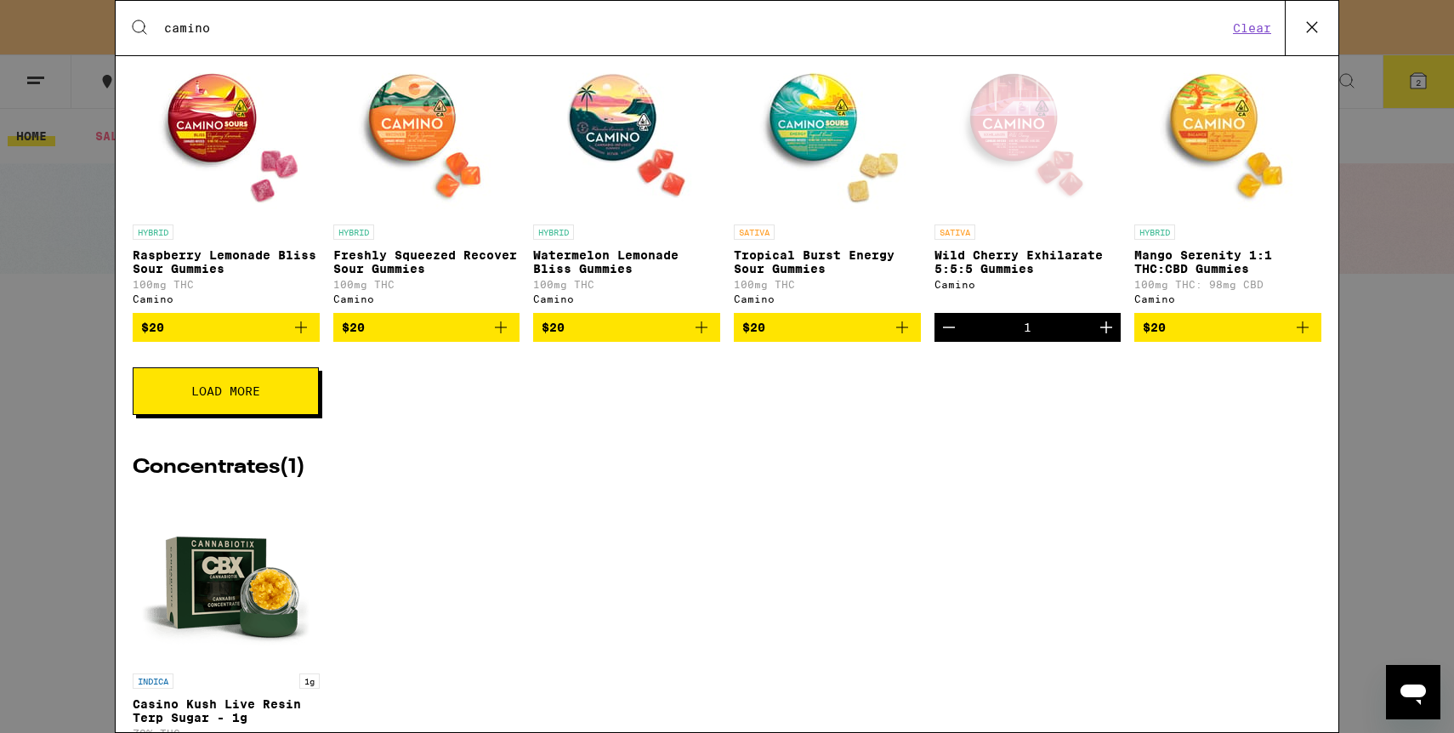
scroll to position [600, 0]
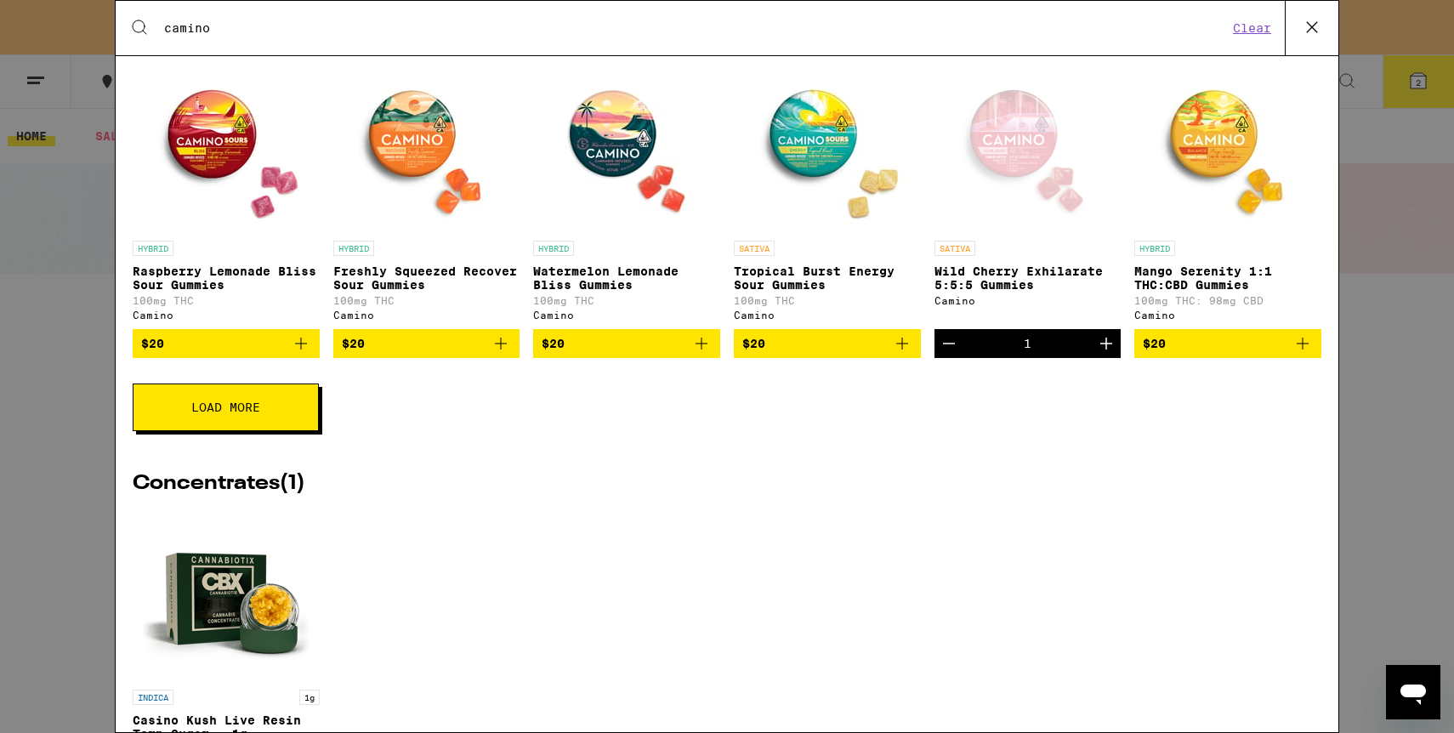
click at [1035, 185] on div "Open page for Wild Cherry Exhilarate 5:5:5 Gummies from Camino" at bounding box center [1027, 147] width 170 height 170
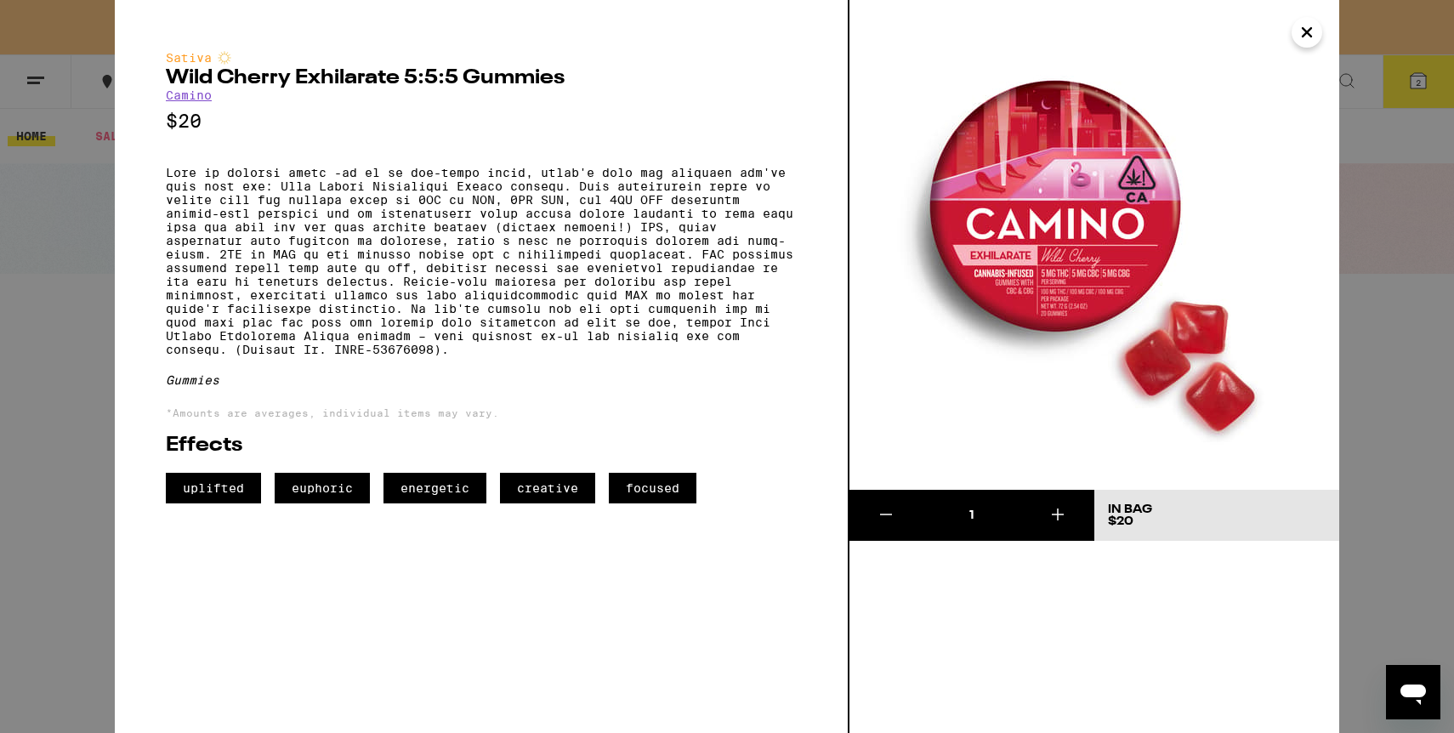
click at [1300, 39] on icon "Close" at bounding box center [1307, 33] width 20 height 26
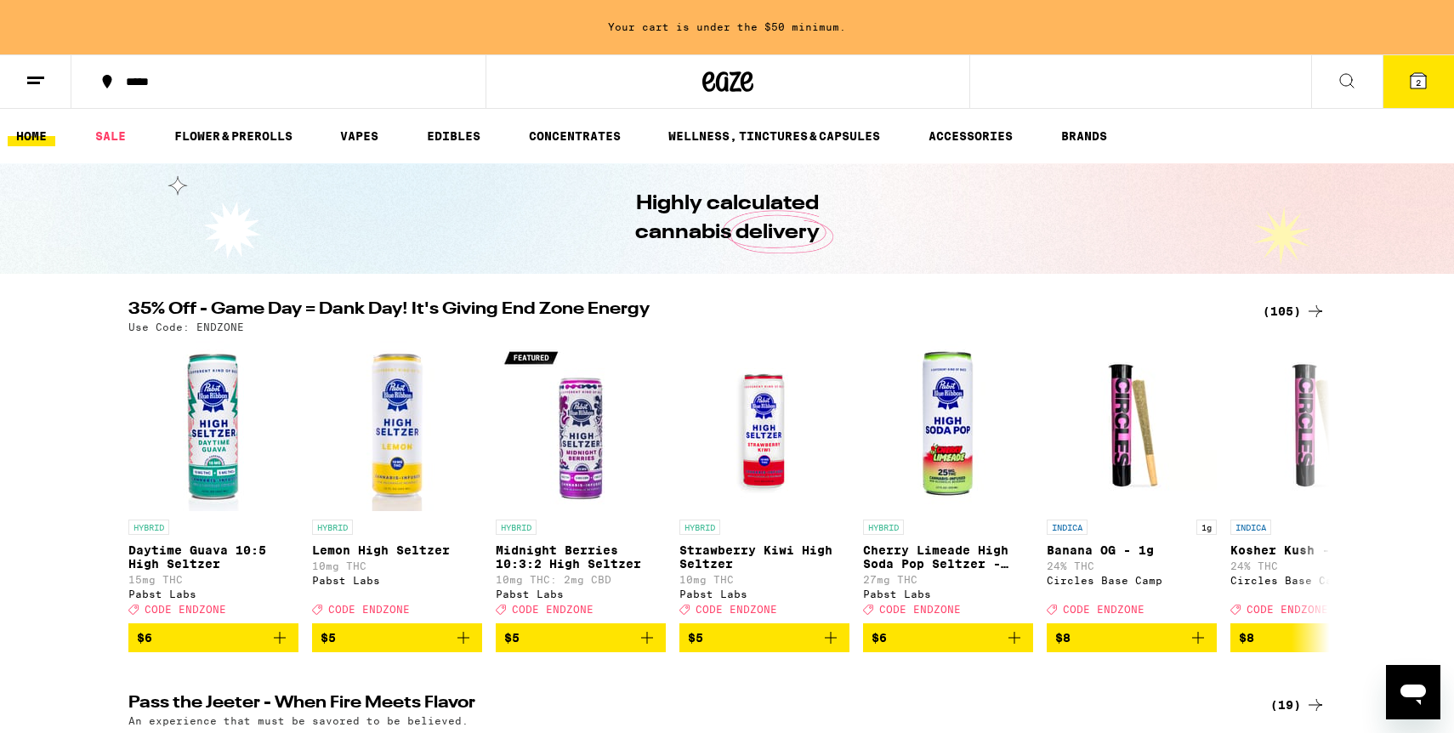
click at [36, 83] on line at bounding box center [33, 83] width 13 height 0
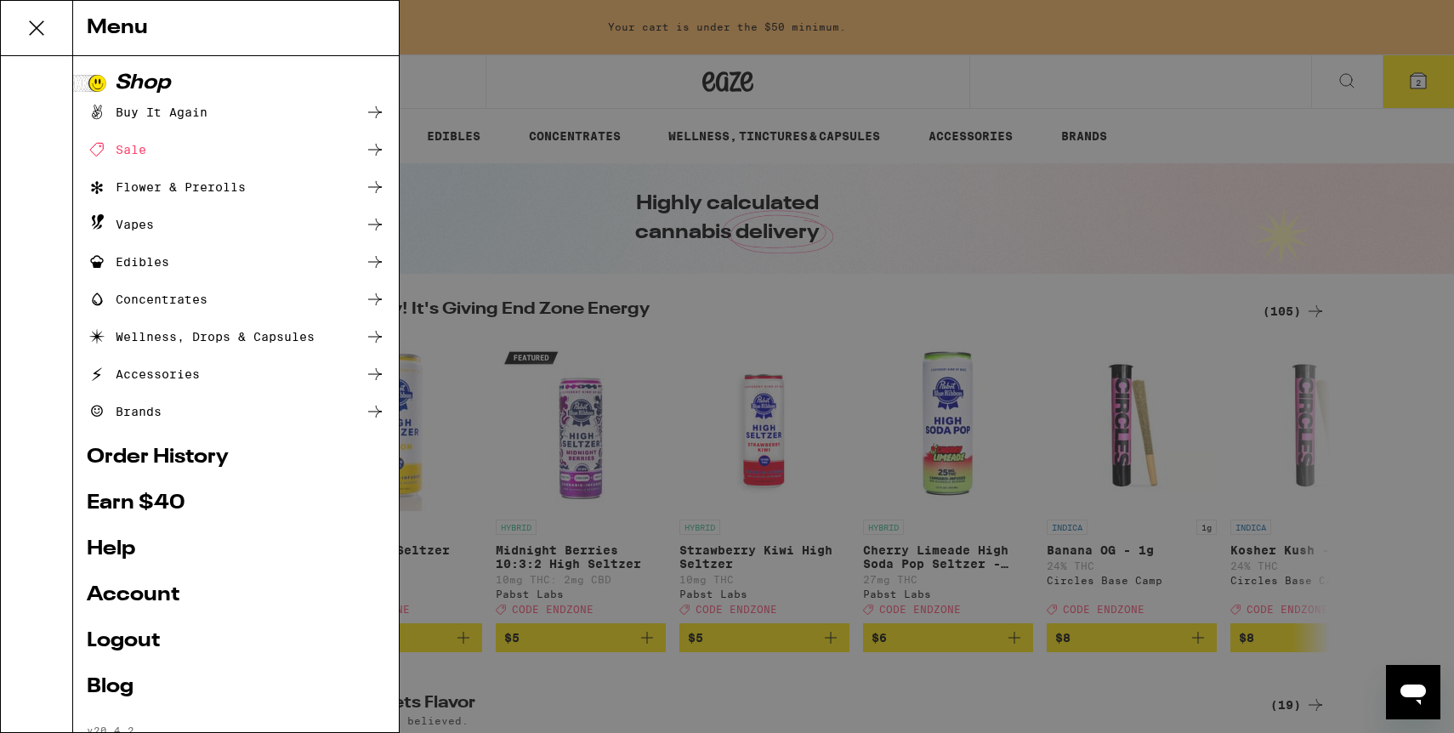
click at [212, 191] on div "Flower & Prerolls" at bounding box center [166, 187] width 159 height 20
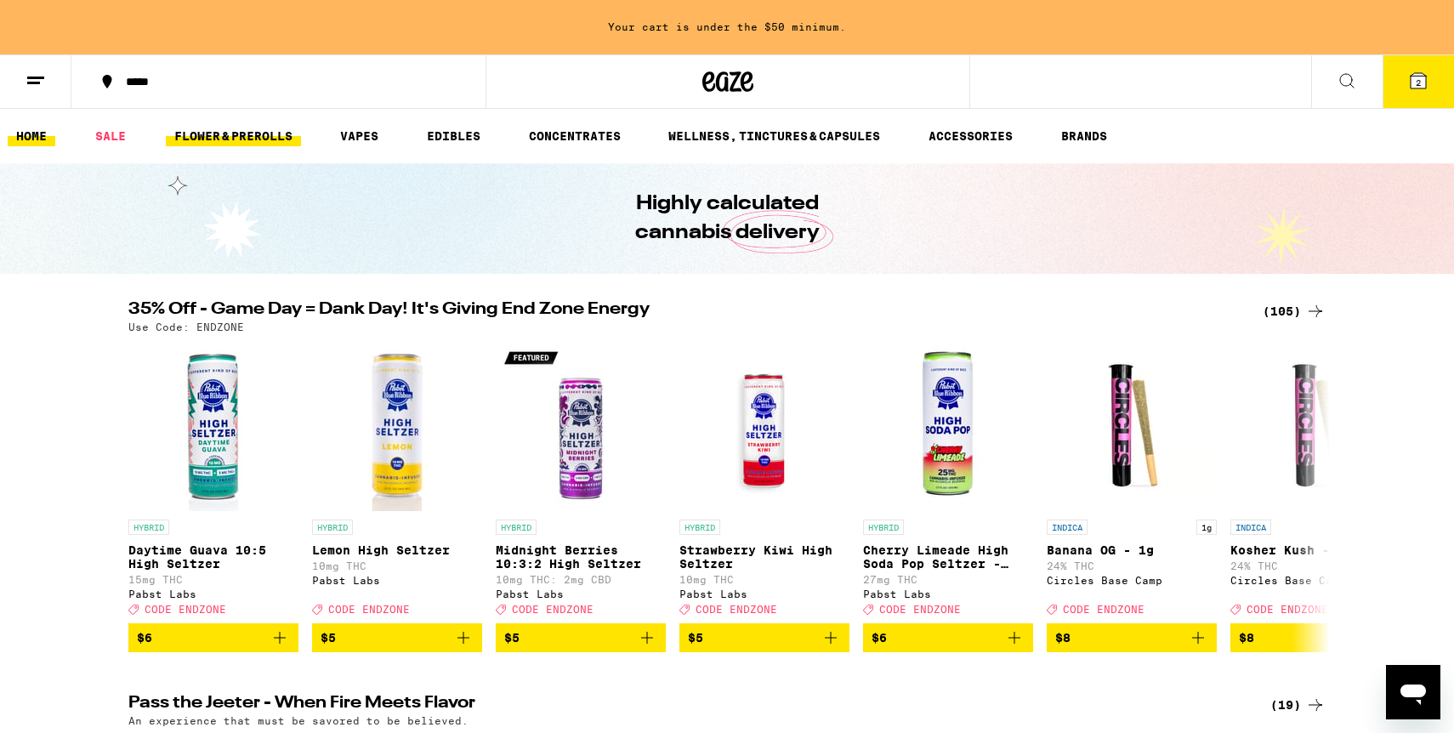
click at [270, 138] on link "FLOWER & PREROLLS" at bounding box center [233, 136] width 135 height 20
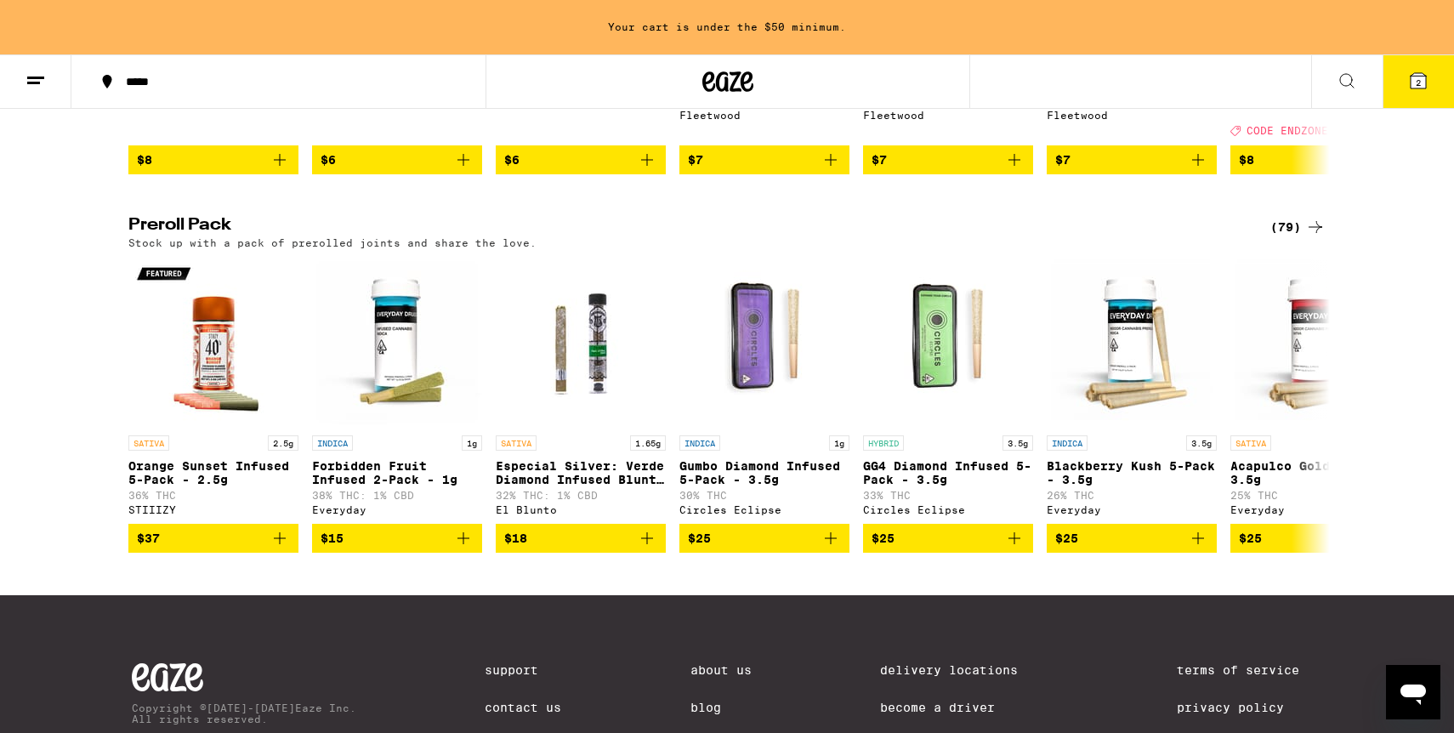
scroll to position [1240, 0]
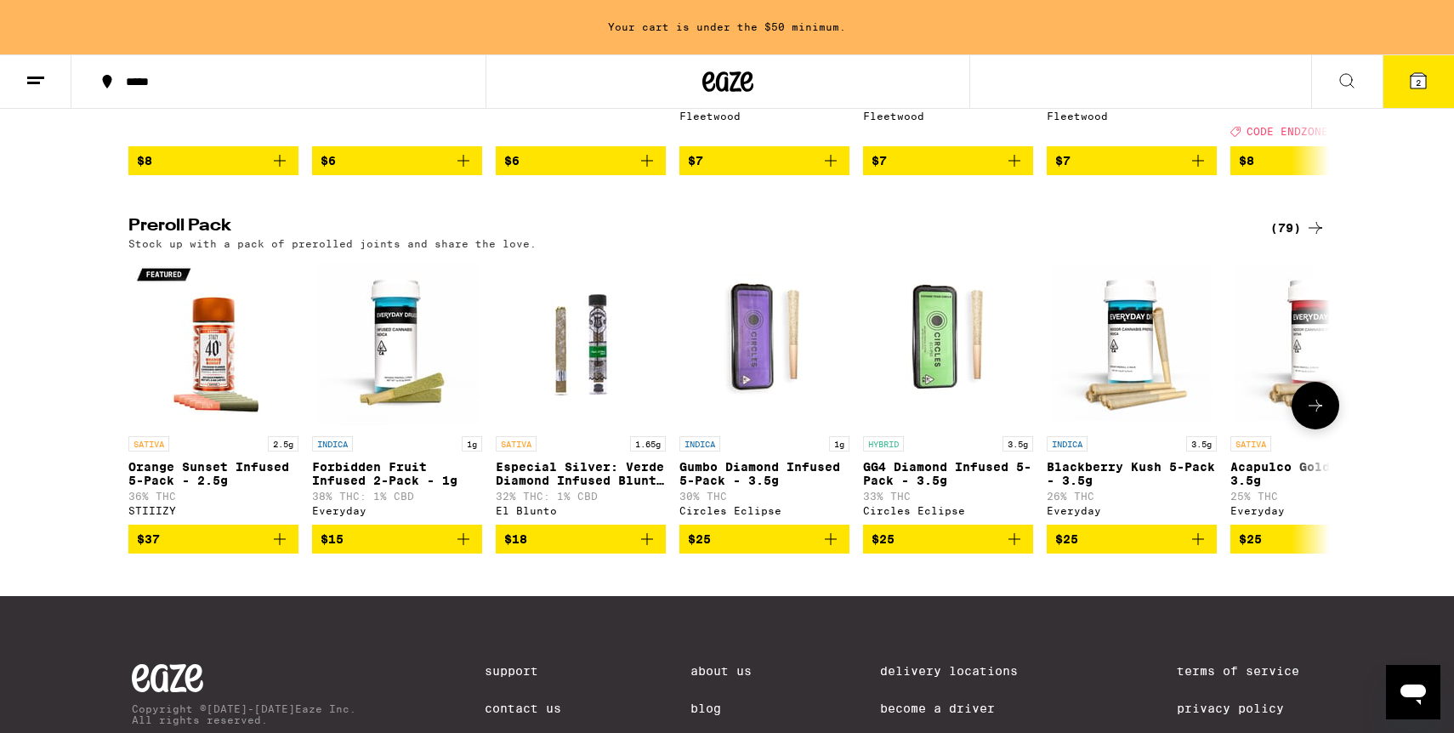
click at [282, 549] on icon "Add to bag" at bounding box center [280, 539] width 20 height 20
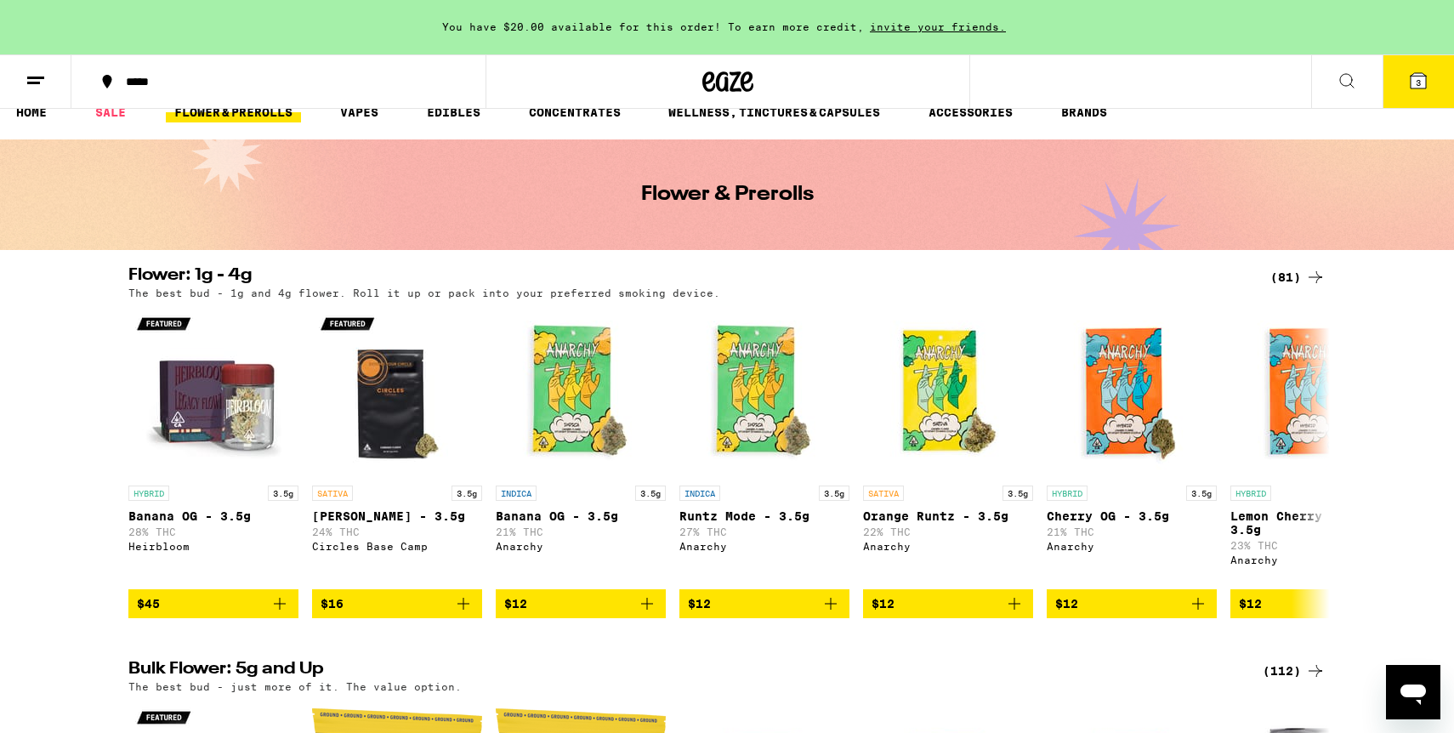
scroll to position [0, 0]
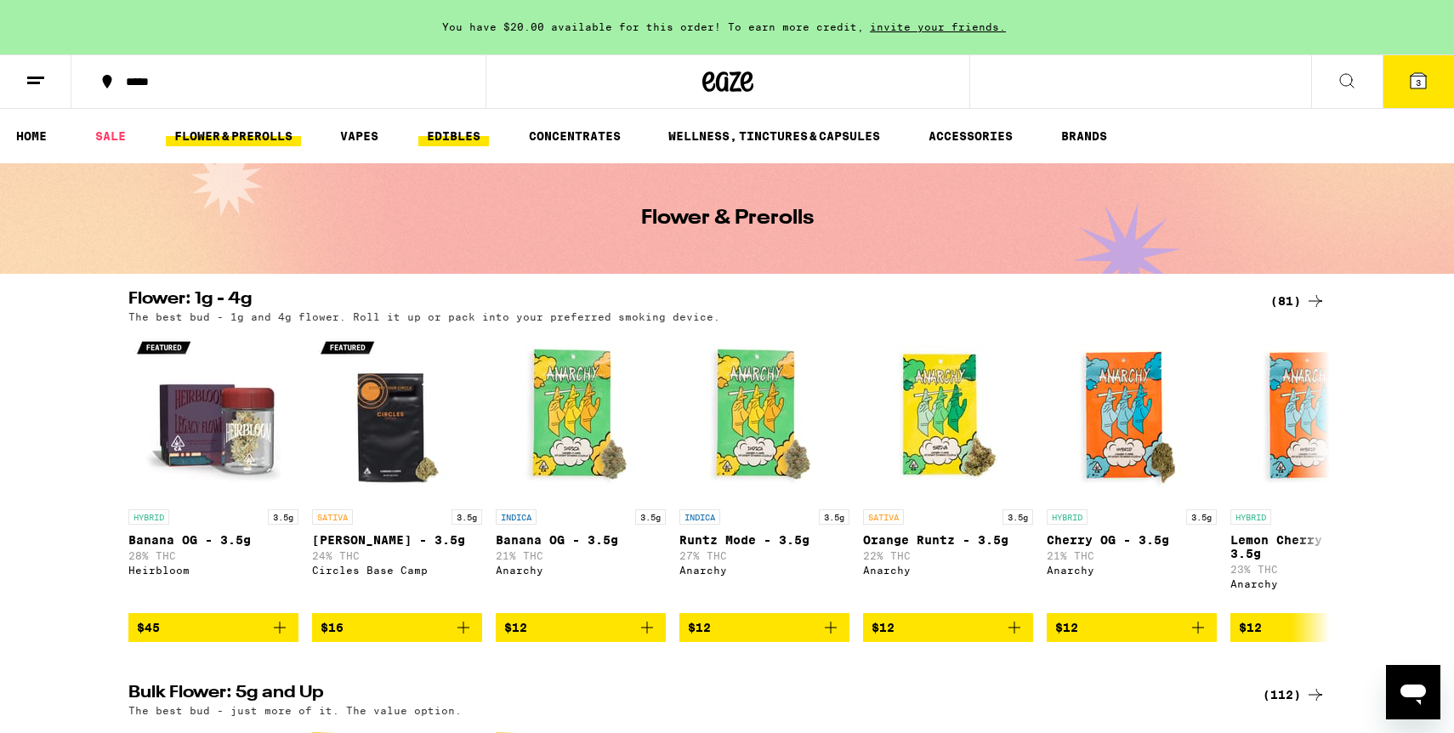
click at [481, 128] on link "EDIBLES" at bounding box center [453, 136] width 71 height 20
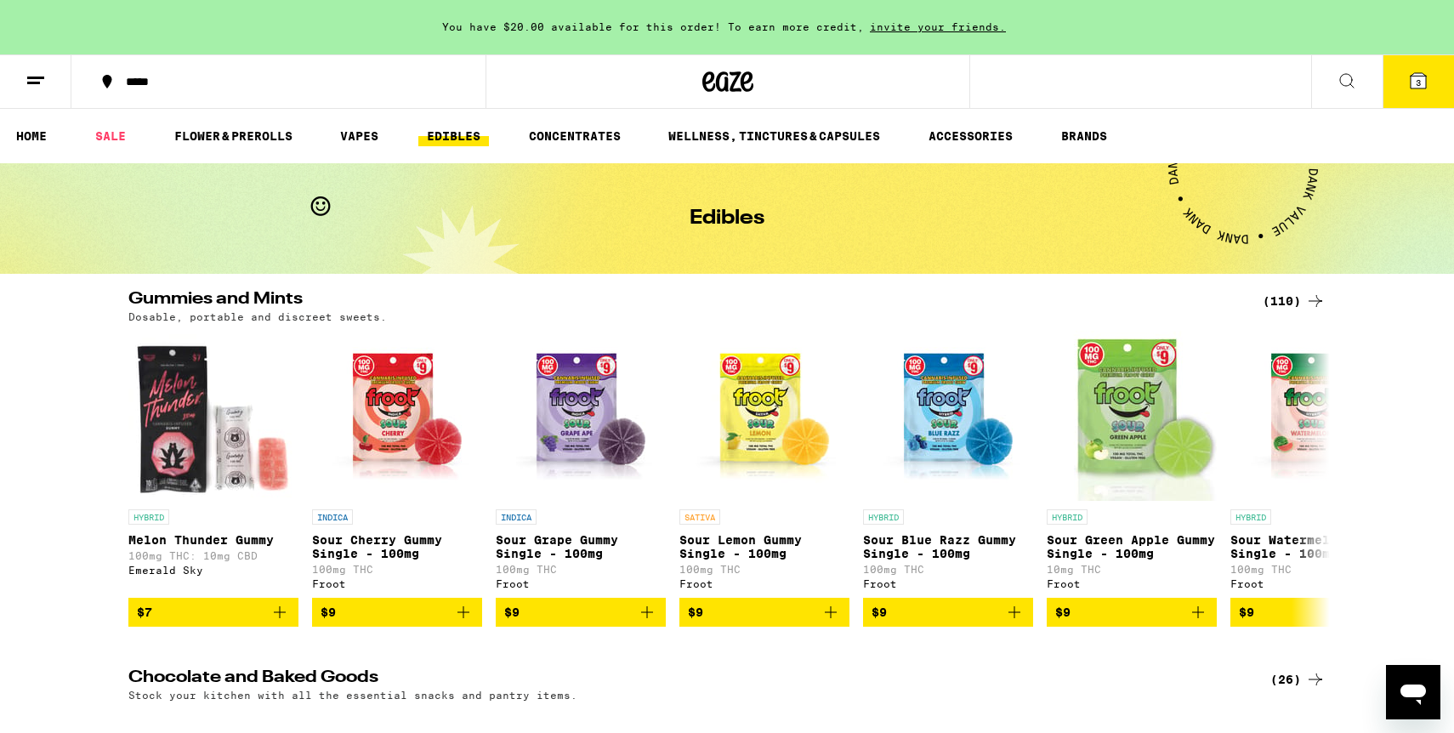
click at [1345, 89] on icon at bounding box center [1347, 81] width 20 height 20
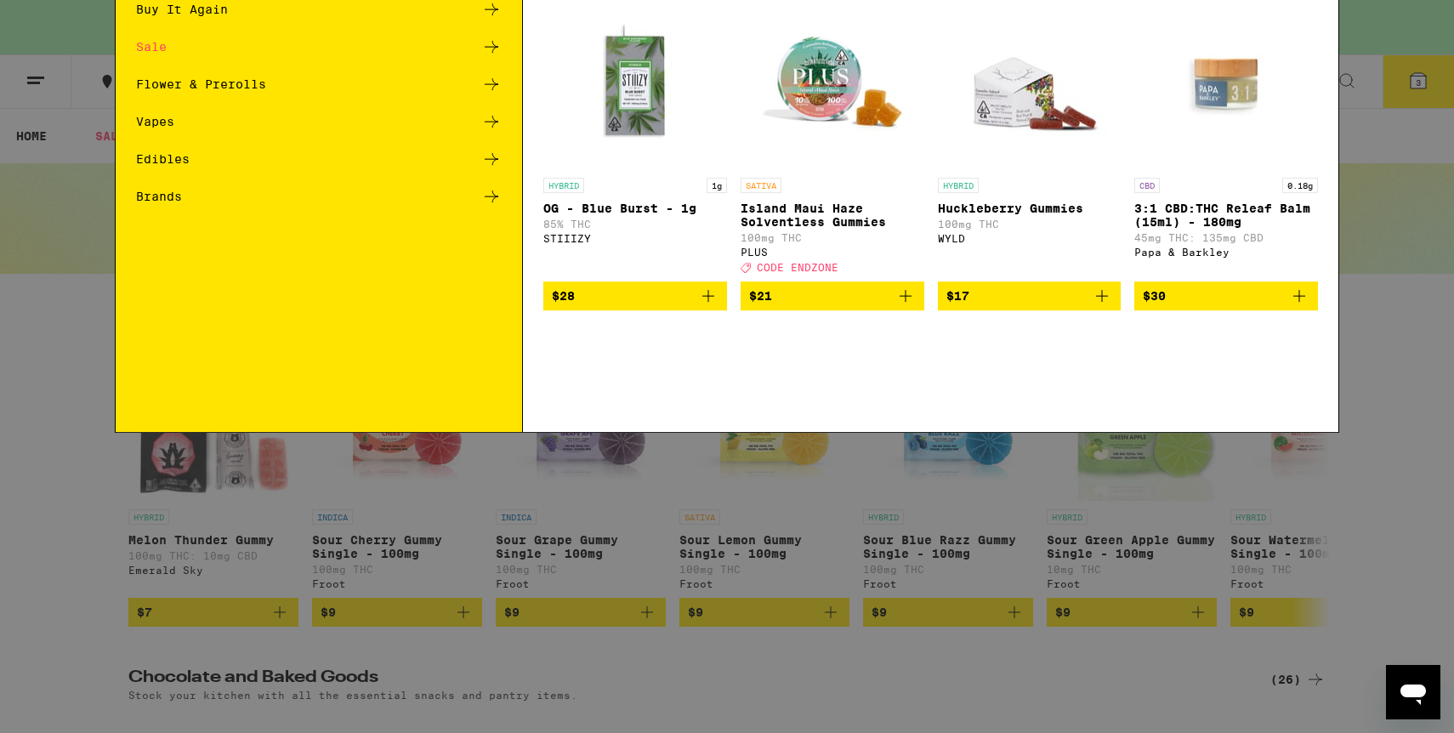
click at [1106, 25] on input "Search for Products" at bounding box center [724, 27] width 1122 height 15
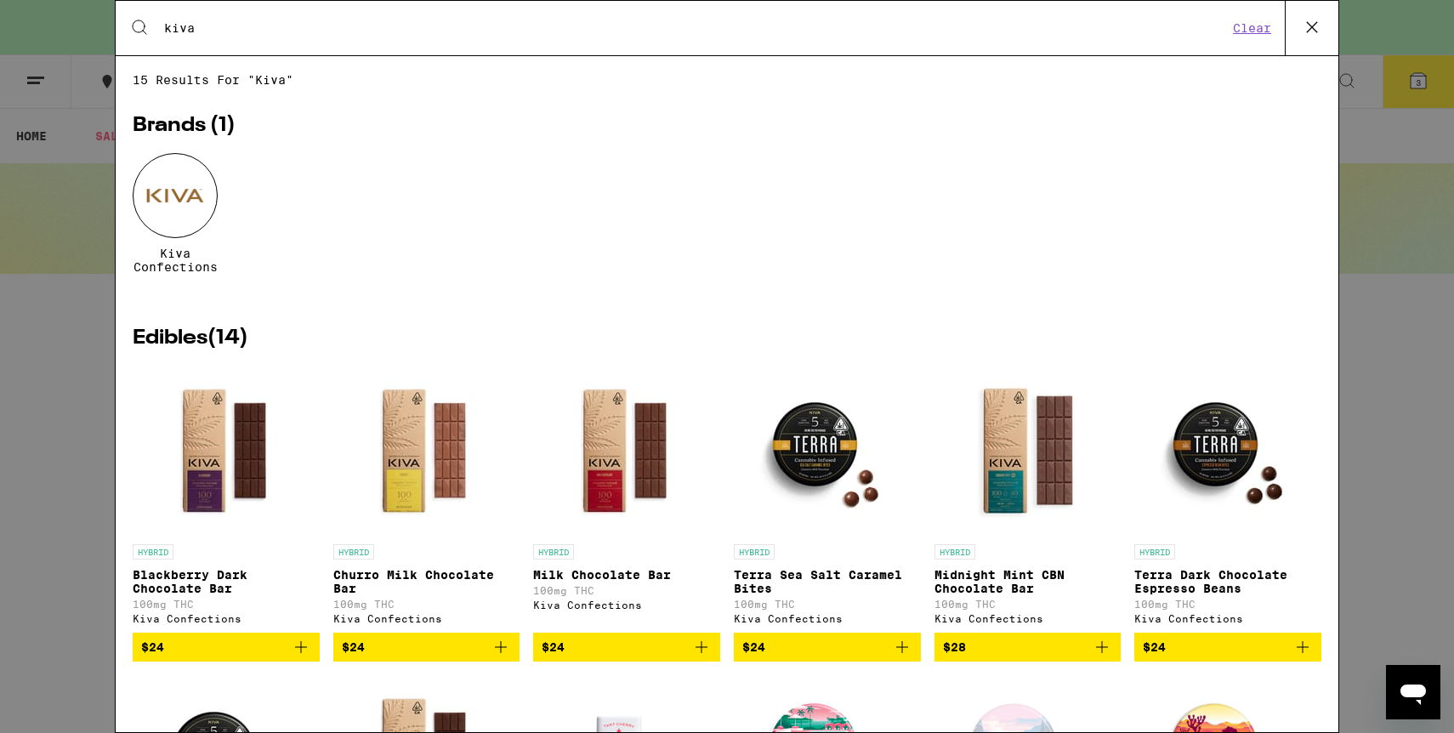
type input "kiva"
click at [708, 657] on icon "Add to bag" at bounding box center [701, 647] width 20 height 20
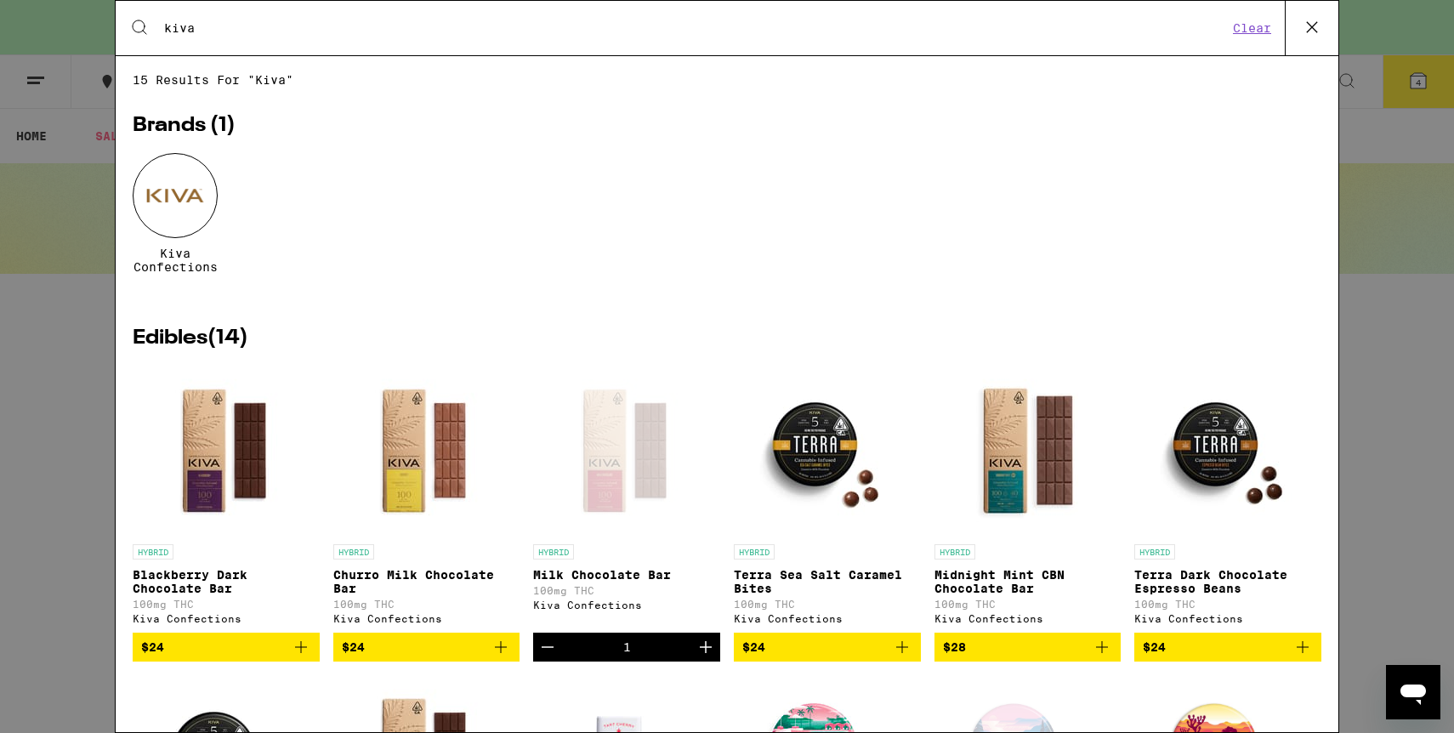
click at [1317, 21] on icon at bounding box center [1313, 27] width 26 height 26
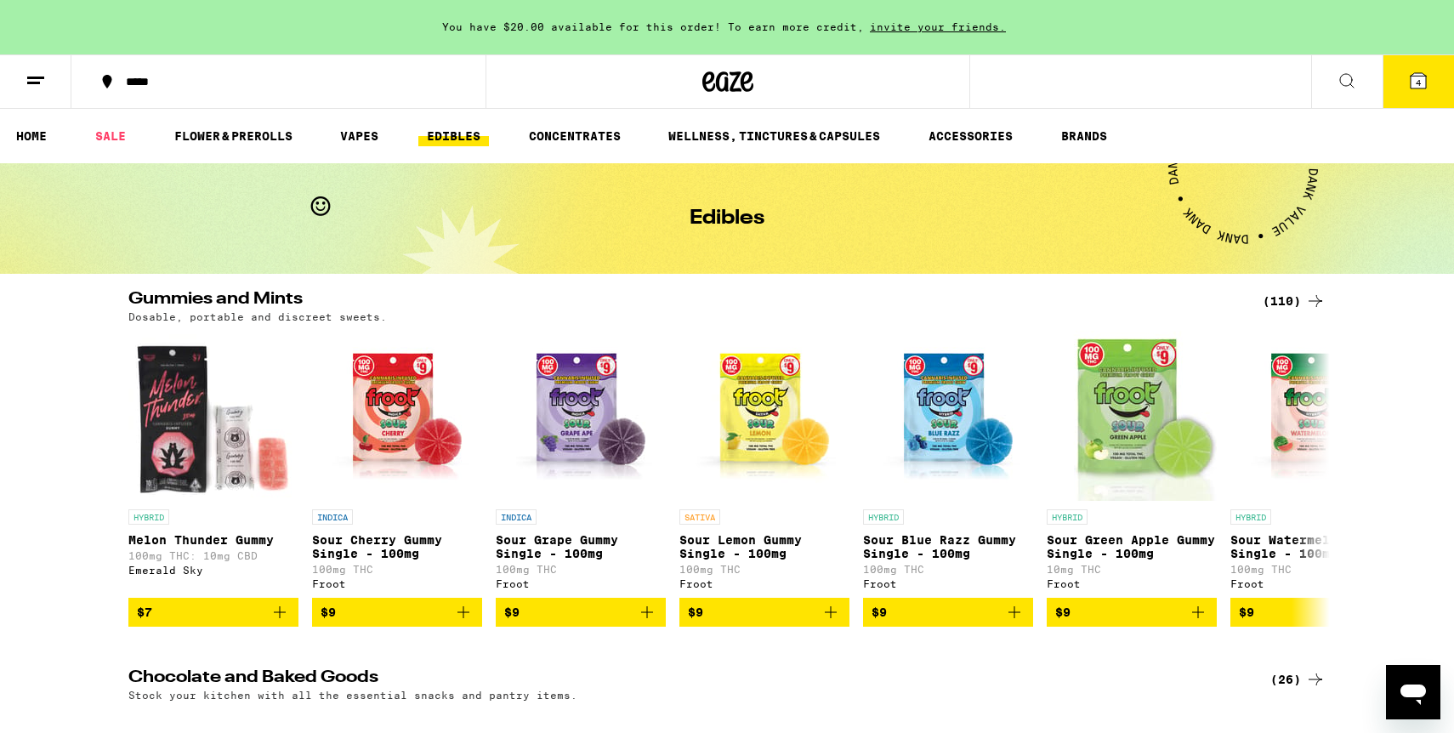
click at [1437, 90] on button "4" at bounding box center [1418, 81] width 71 height 53
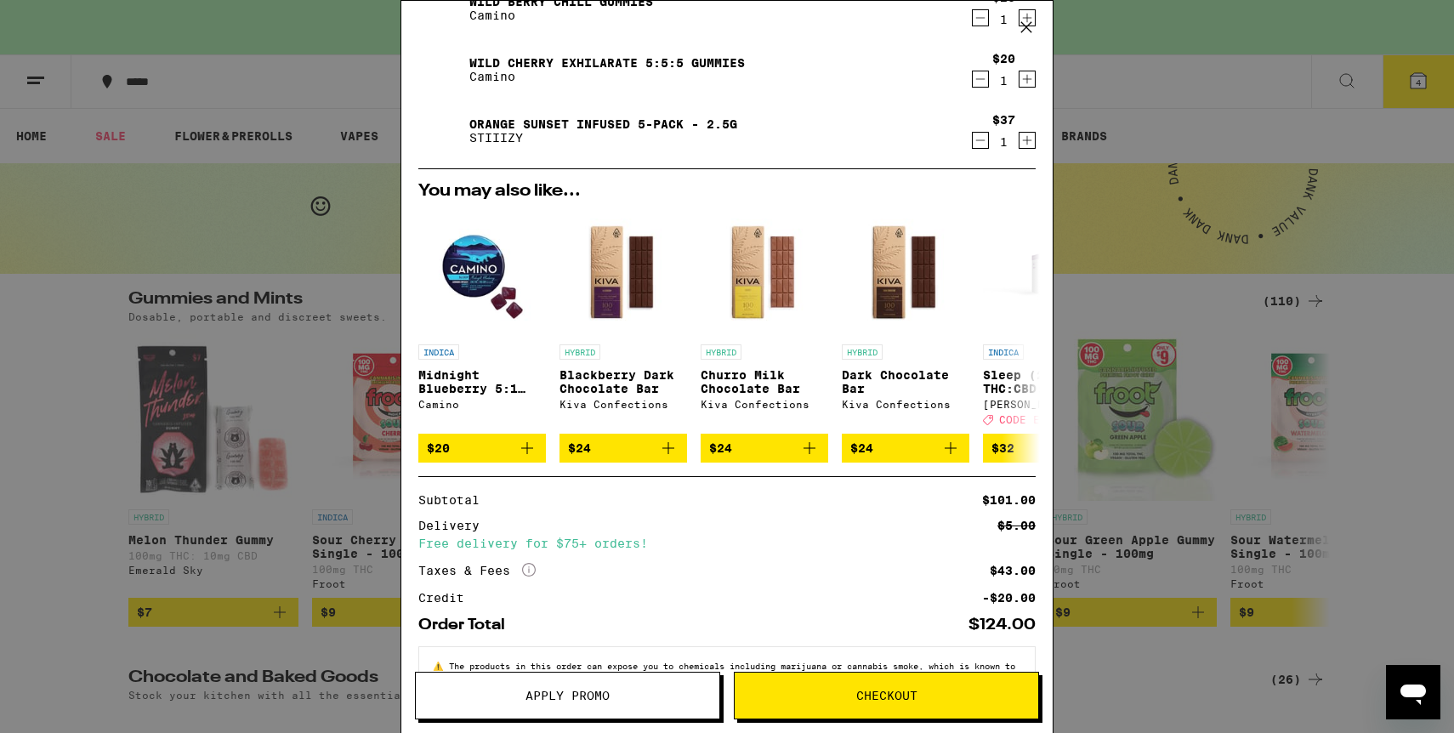
scroll to position [258, 0]
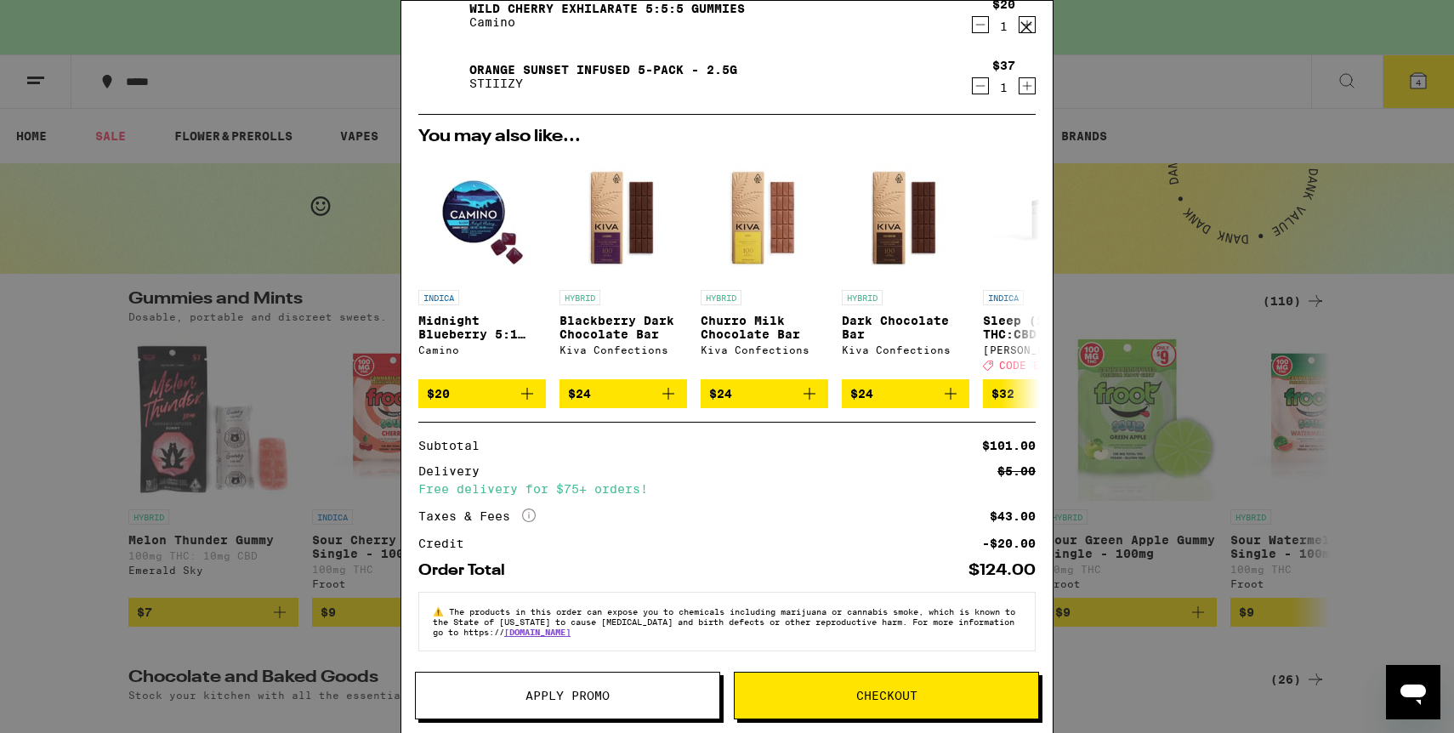
click at [874, 698] on span "Checkout" at bounding box center [886, 696] width 61 height 12
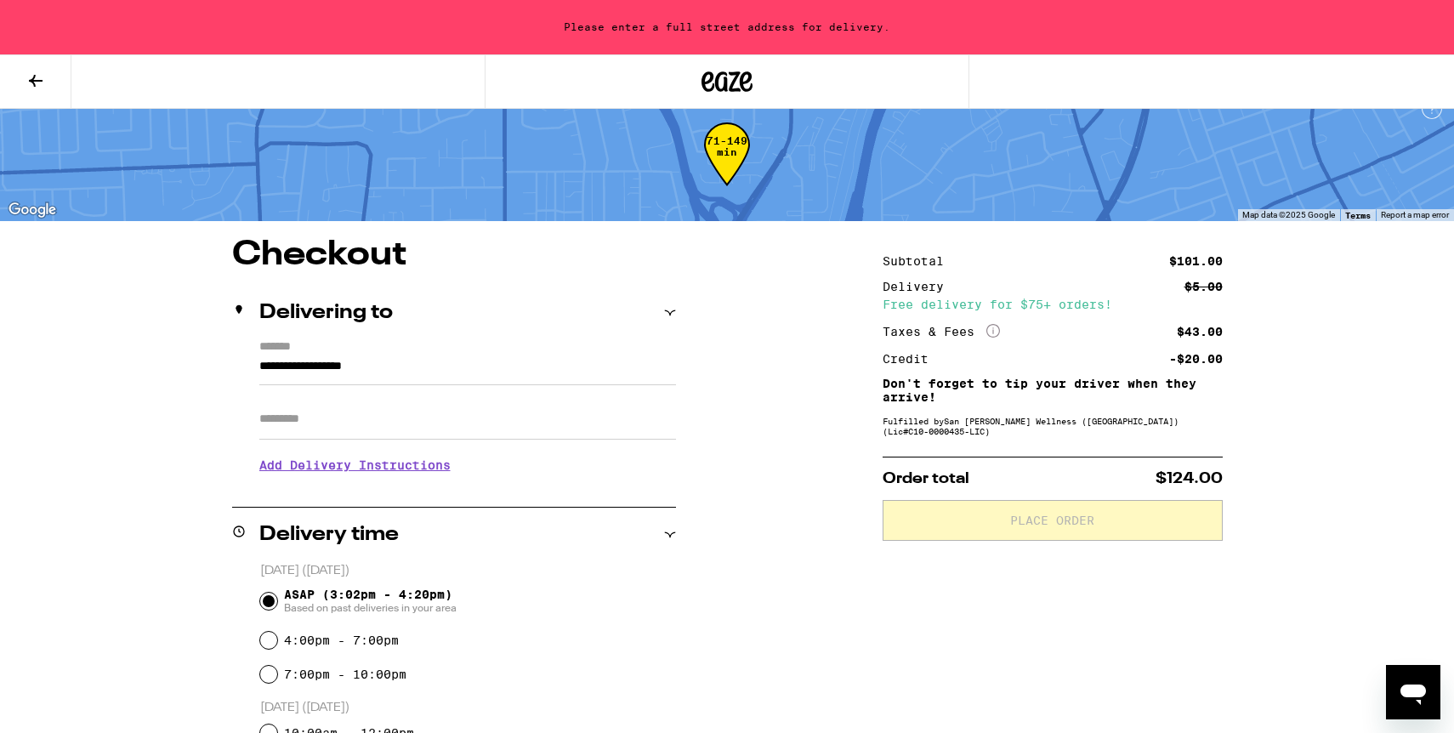
scroll to position [23, 0]
click at [432, 372] on input "**********" at bounding box center [467, 370] width 417 height 29
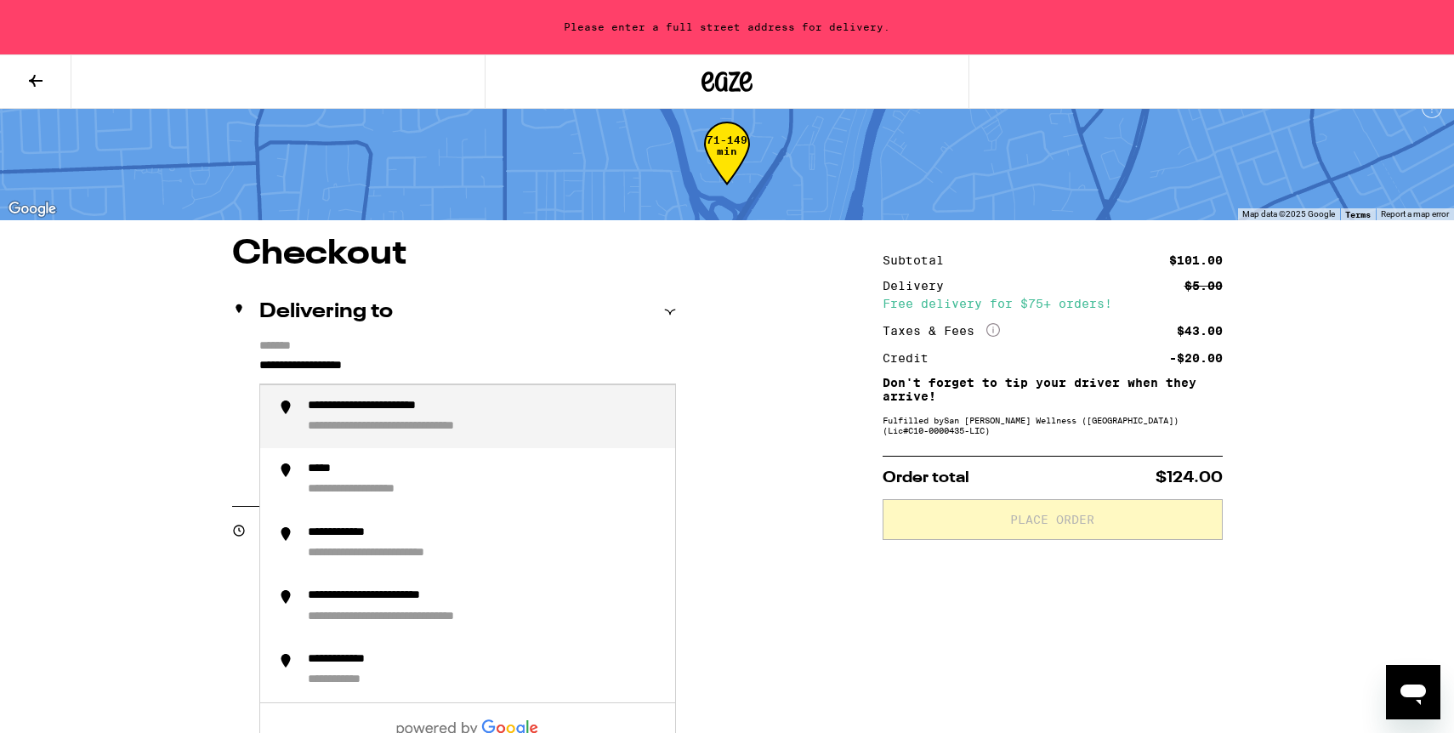
click at [432, 372] on input "**********" at bounding box center [467, 370] width 417 height 29
click at [427, 424] on div "**********" at bounding box center [485, 417] width 354 height 37
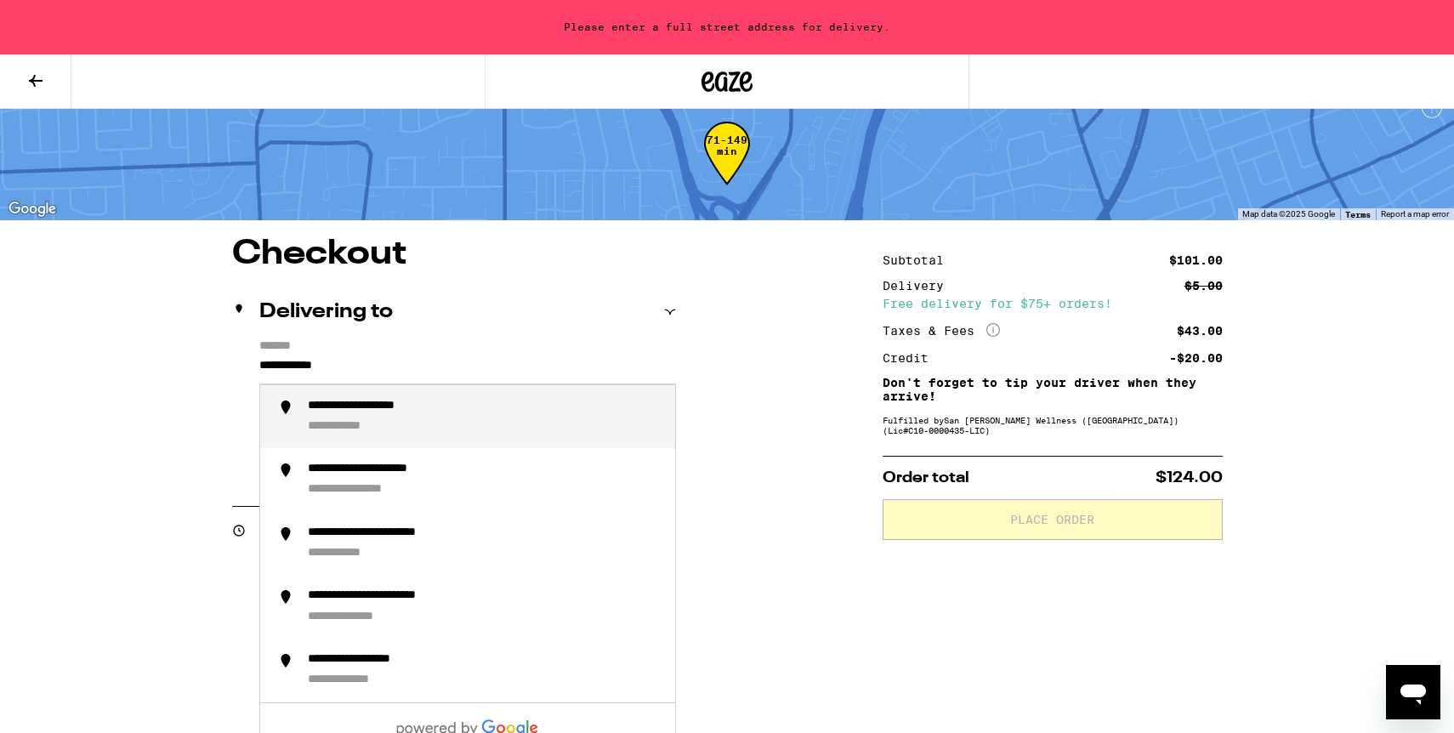
type input "**********"
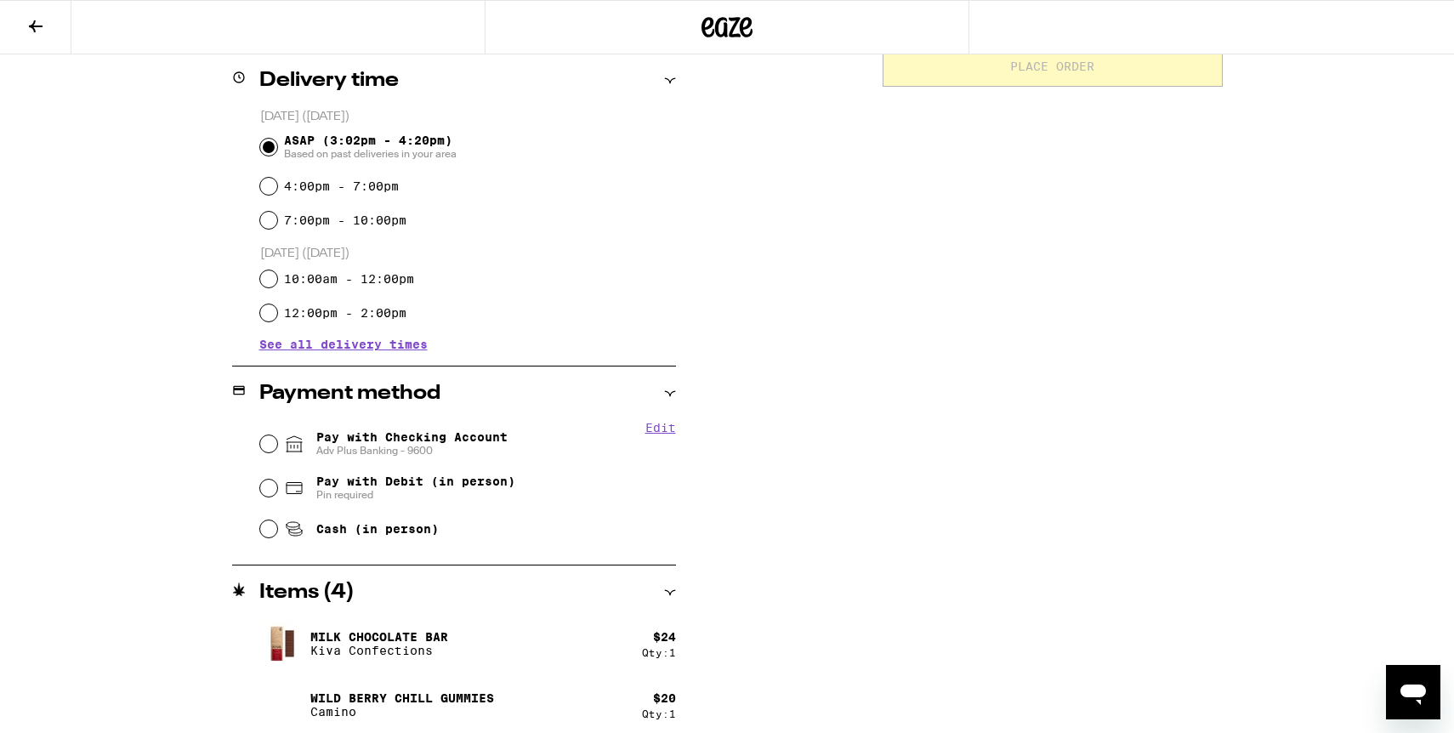
scroll to position [423, 0]
click at [270, 447] on input "Pay with Checking Account Adv Plus Banking - 9600" at bounding box center [268, 443] width 17 height 17
radio input "true"
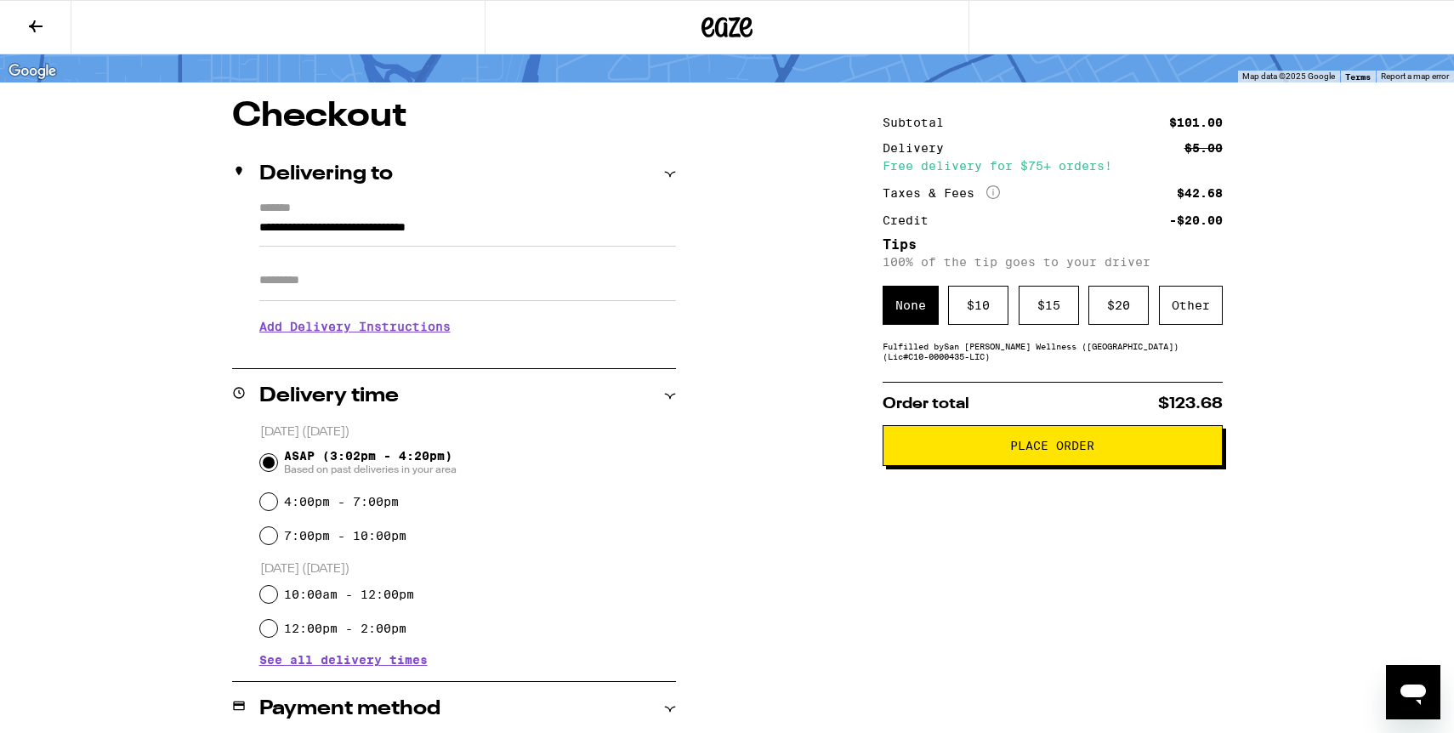
scroll to position [105, 0]
click at [1056, 314] on div "$ 15" at bounding box center [1049, 306] width 60 height 39
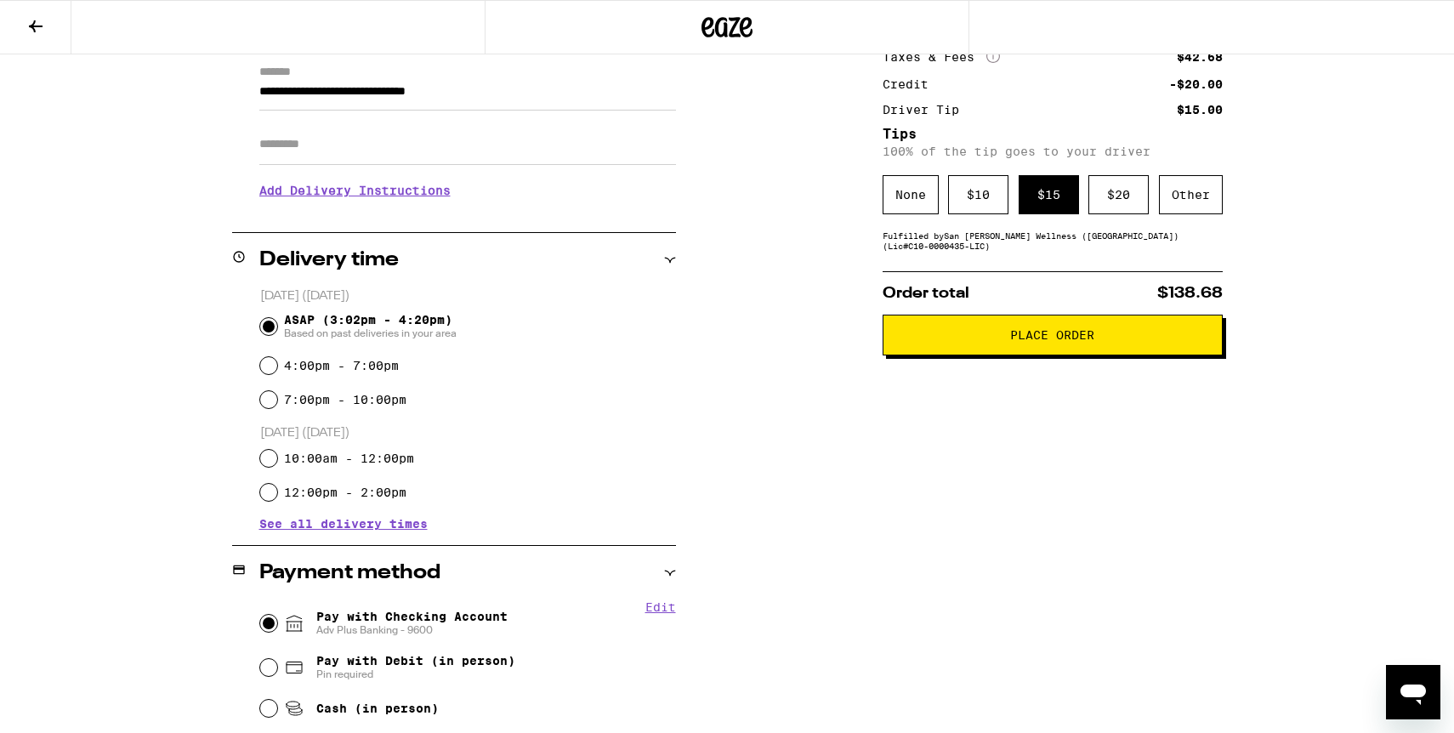
scroll to position [0, 0]
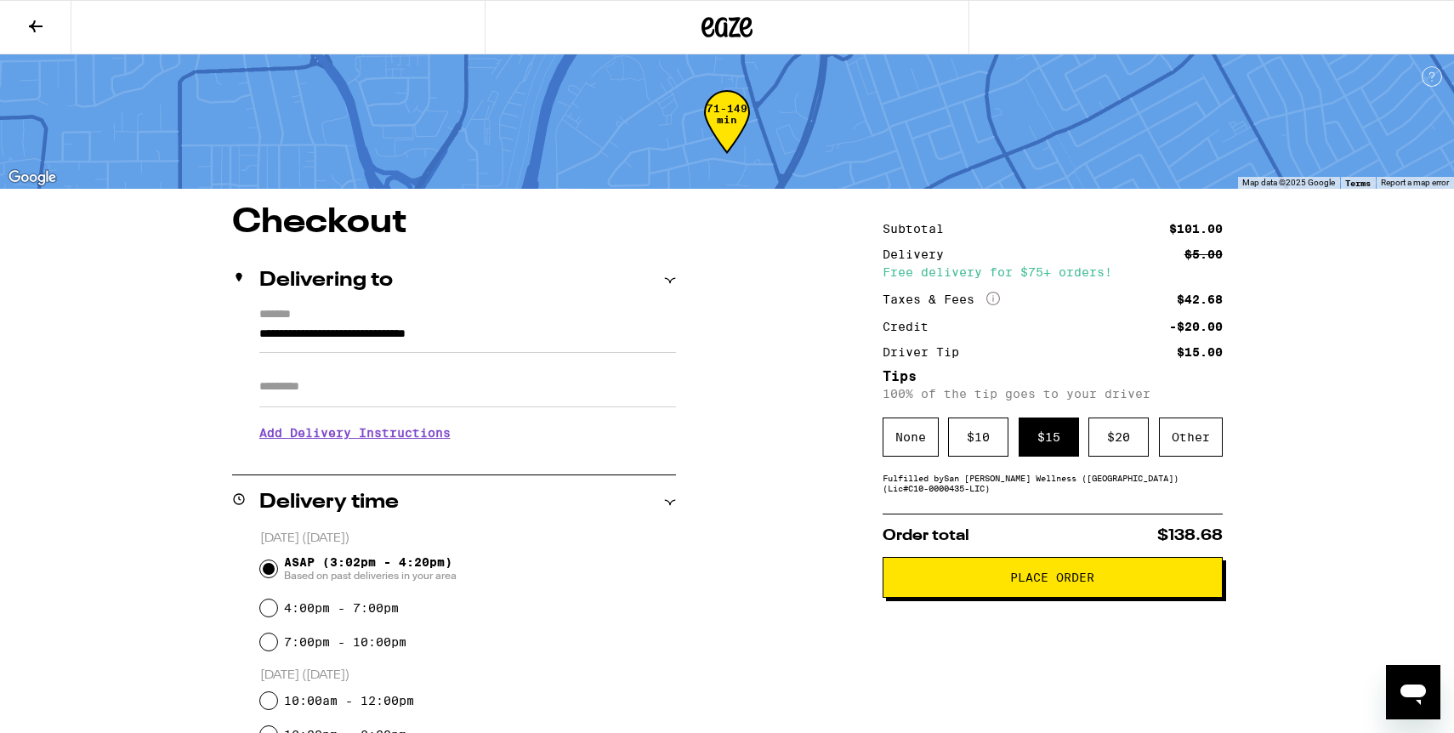
click at [1011, 583] on span "Place Order" at bounding box center [1052, 578] width 84 height 12
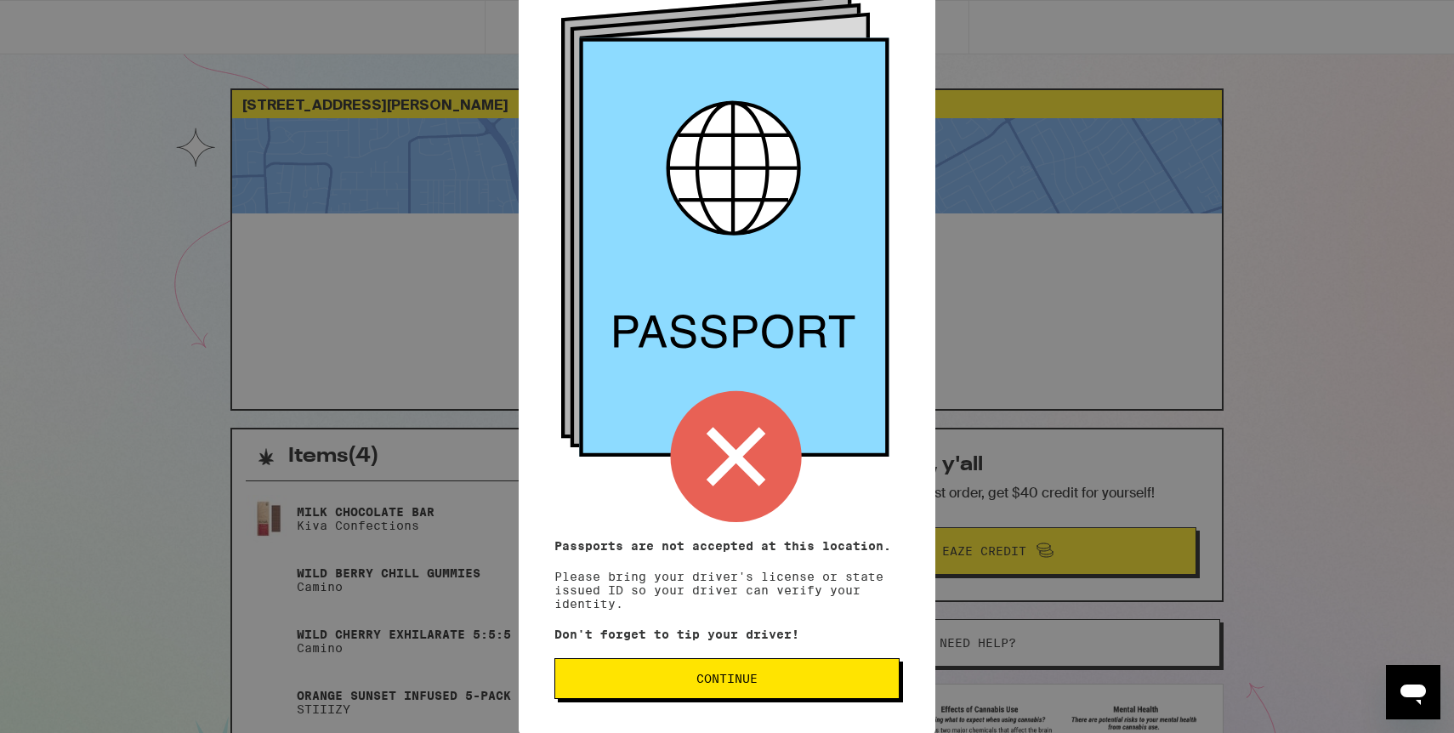
scroll to position [105, 0]
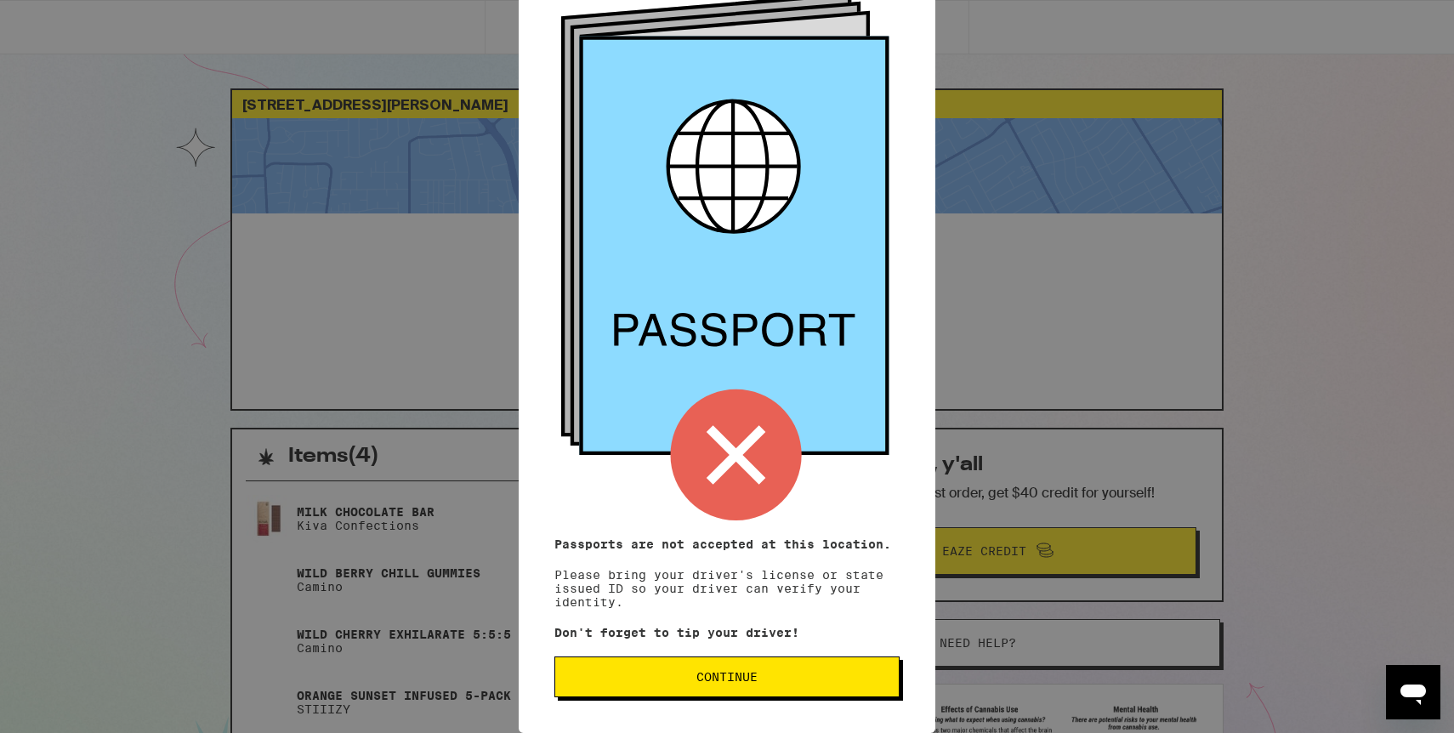
click at [732, 674] on span "Continue" at bounding box center [727, 677] width 61 height 12
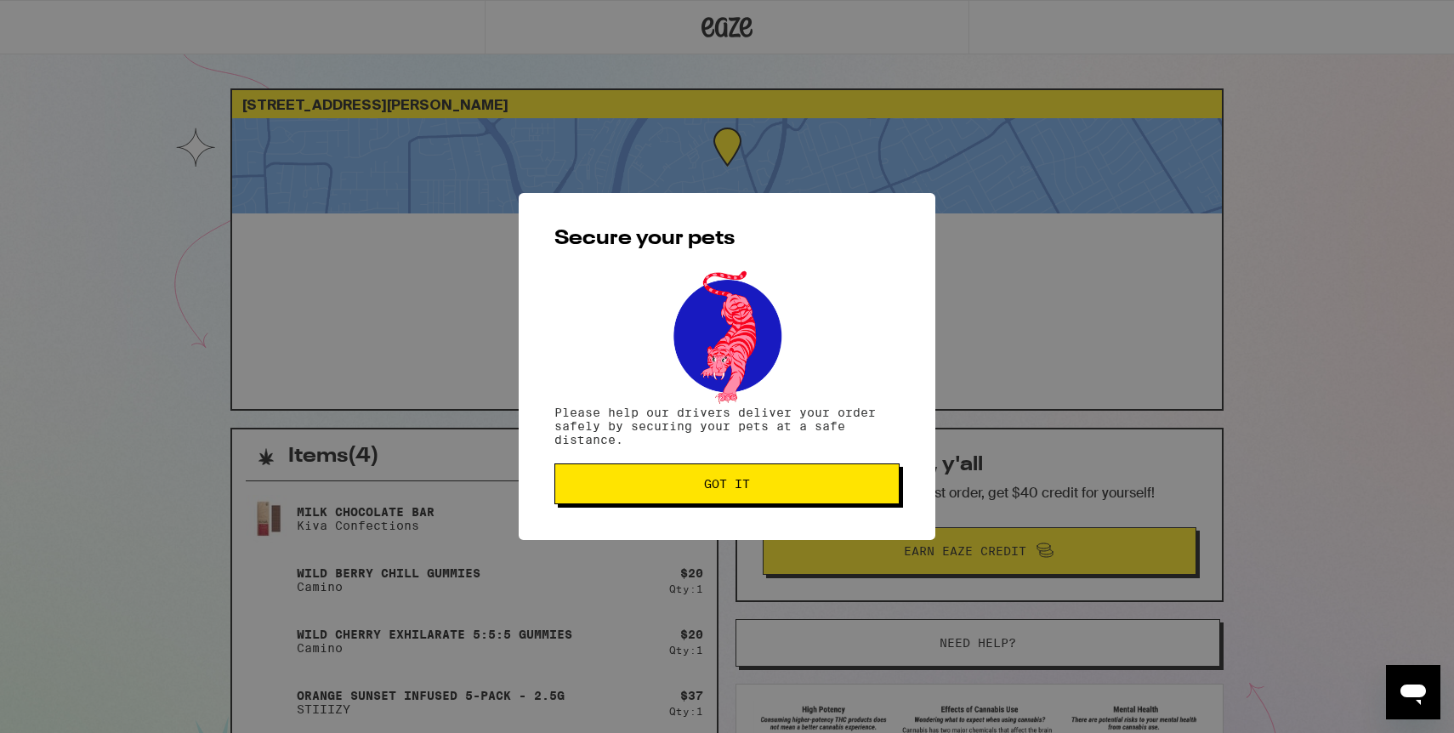
scroll to position [0, 0]
click at [776, 493] on button "Got it" at bounding box center [727, 484] width 345 height 41
